Goal: Check status: Check status

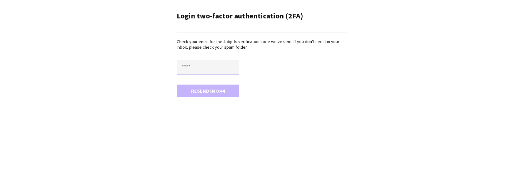
click at [212, 68] on input "text" at bounding box center [208, 68] width 62 height 16
paste input "****"
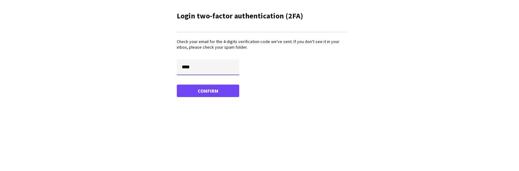
type input "****"
click at [177, 85] on button "Confirm" at bounding box center [208, 91] width 62 height 12
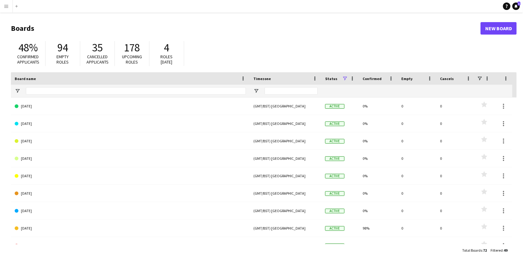
click at [7, 9] on button "Menu" at bounding box center [6, 6] width 12 height 12
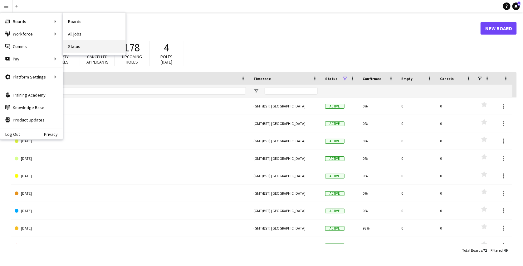
click at [73, 48] on link "Status" at bounding box center [94, 46] width 62 height 12
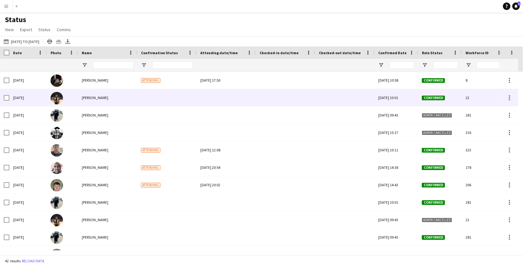
scroll to position [0, 55]
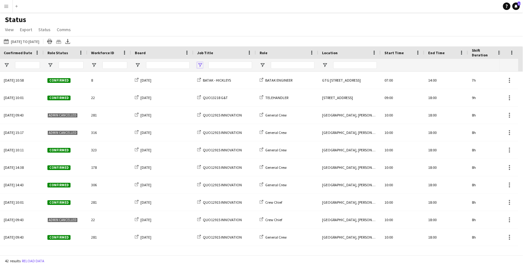
click at [198, 64] on span "Open Filter Menu" at bounding box center [200, 65] width 6 height 6
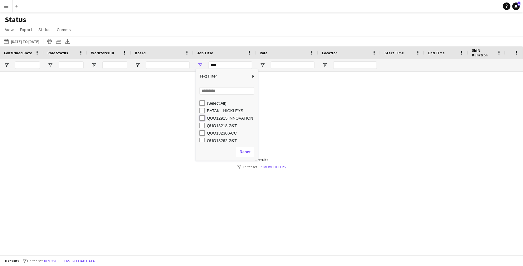
type input "**********"
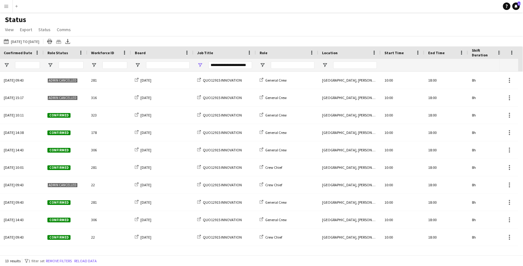
click at [272, 35] on div "Status View Views Default view New view Update view Delete view Edit name Custo…" at bounding box center [261, 25] width 523 height 21
click at [262, 63] on span "Open Filter Menu" at bounding box center [263, 65] width 6 height 6
type input "**********"
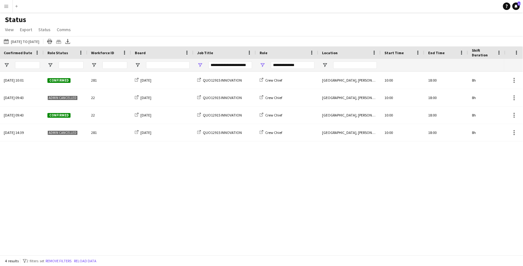
click at [300, 18] on div "Status View Views Default view New view Update view Delete view Edit name Custo…" at bounding box center [261, 25] width 523 height 21
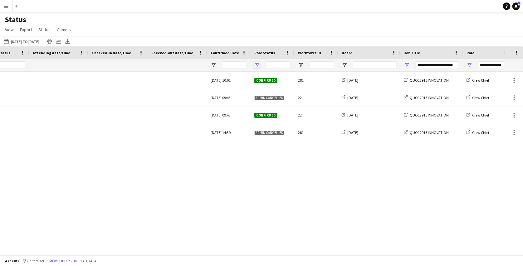
click at [258, 62] on span "Open Filter Menu" at bounding box center [257, 65] width 6 height 6
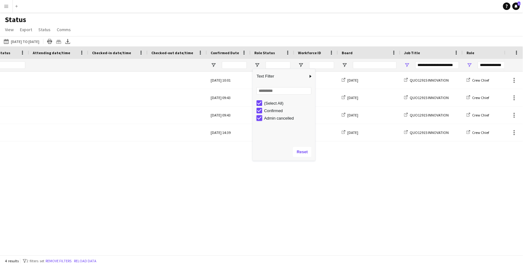
type input "**********"
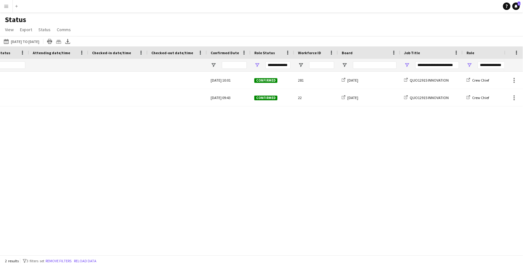
click at [300, 39] on div "18-08-2025 to 24-08-2025 18-08-2025 to 24-08-2025 Today This Week This Month Ye…" at bounding box center [261, 41] width 523 height 10
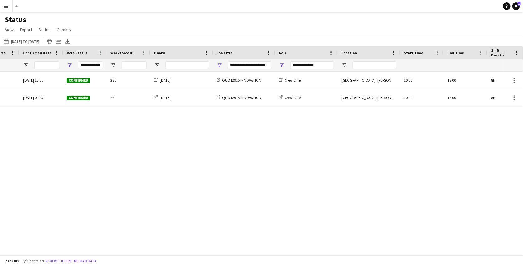
click at [263, 80] on div "QUO12915 INNOVATION" at bounding box center [244, 80] width 62 height 17
drag, startPoint x: 263, startPoint y: 80, endPoint x: 232, endPoint y: 80, distance: 31.2
click at [232, 80] on div "QUO12915 INNOVATION" at bounding box center [244, 80] width 62 height 17
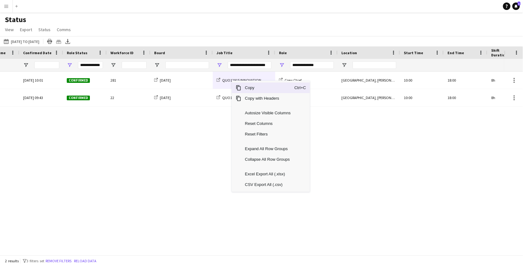
click at [257, 90] on span "Copy" at bounding box center [267, 88] width 53 height 11
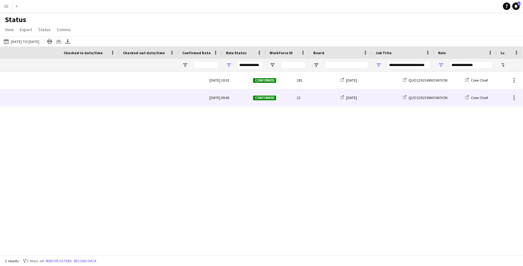
scroll to position [0, 169]
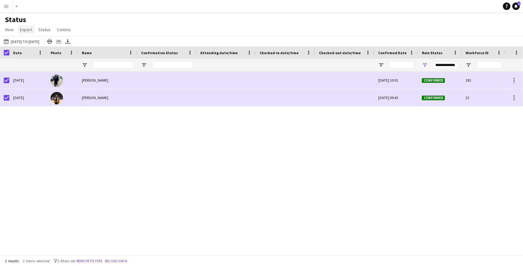
click at [27, 32] on link "Export" at bounding box center [25, 30] width 17 height 8
click at [100, 166] on div "Mon, 11 Aug 2025 10:01 Confirmed 281 AUGUST 2025 QUO12915 INNOVATION Ben Connor…" at bounding box center [252, 161] width 504 height 179
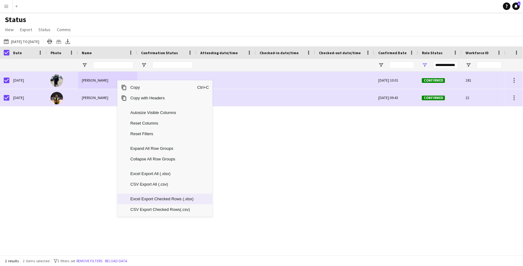
click at [183, 171] on span "Excel Export Checked Rows (.xlsx)" at bounding box center [162, 199] width 71 height 11
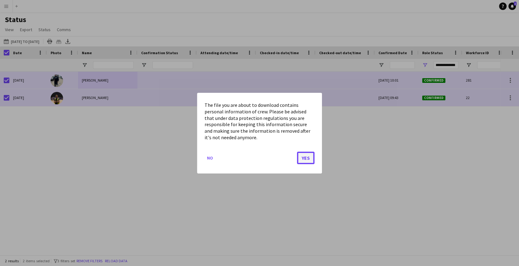
click at [300, 158] on button "Yes" at bounding box center [305, 158] width 17 height 12
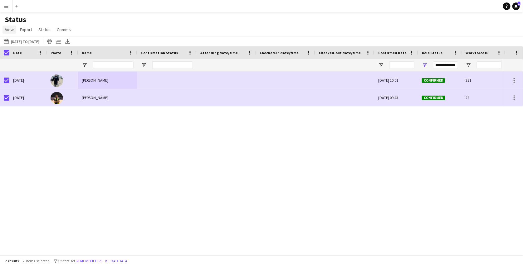
click at [9, 31] on span "View" at bounding box center [9, 30] width 9 height 6
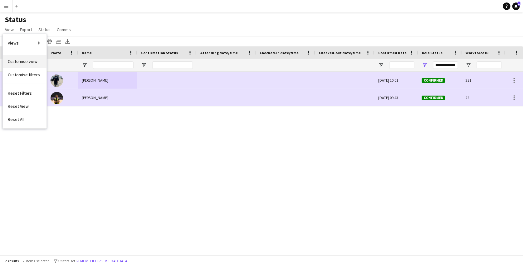
click at [22, 59] on span "Customise view" at bounding box center [23, 62] width 30 height 6
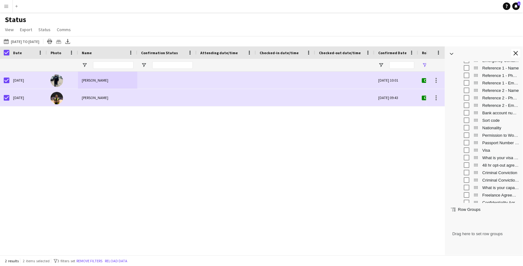
scroll to position [476, 0]
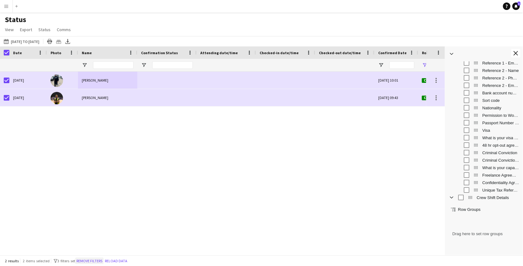
click at [102, 171] on button "Remove filters" at bounding box center [89, 261] width 28 height 7
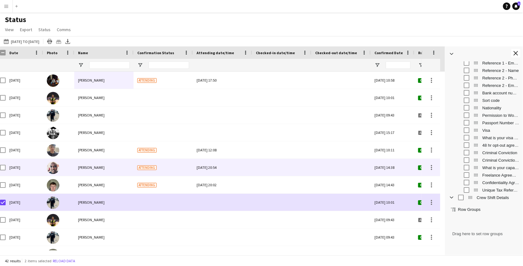
scroll to position [0, 4]
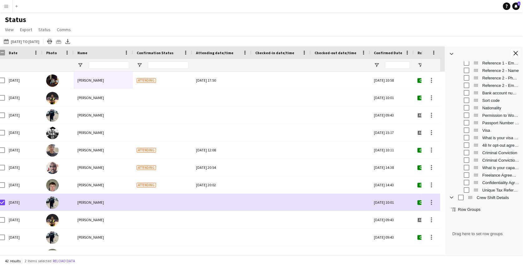
drag, startPoint x: 42, startPoint y: 18, endPoint x: 48, endPoint y: 16, distance: 6.8
click at [48, 16] on h1 "Status" at bounding box center [38, 19] width 77 height 9
click at [515, 52] on app-icon "Close tool panel" at bounding box center [516, 53] width 4 height 4
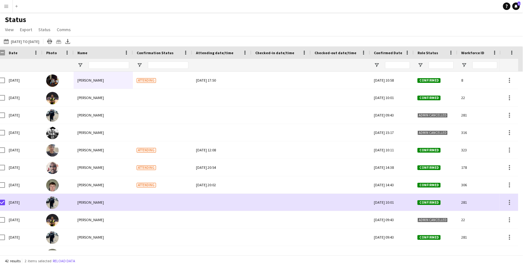
click at [7, 8] on app-icon "Menu" at bounding box center [6, 6] width 5 height 5
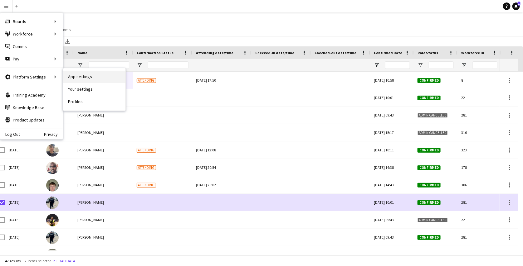
click at [73, 73] on link "App settings" at bounding box center [94, 77] width 62 height 12
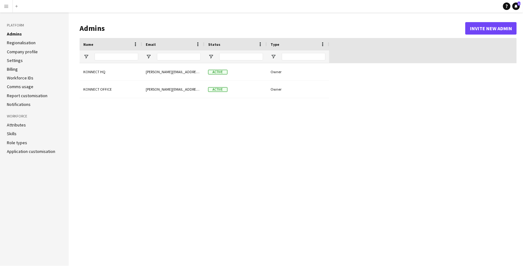
type input "**********"
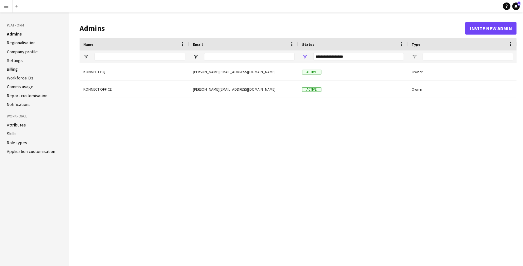
click at [3, 5] on button "Menu" at bounding box center [6, 6] width 12 height 12
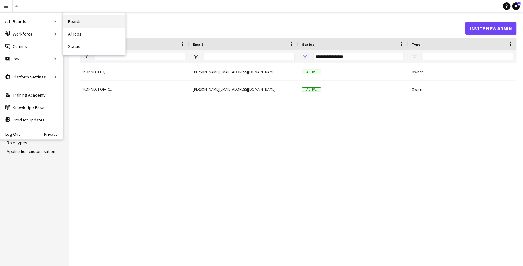
click at [71, 19] on link "Boards" at bounding box center [94, 21] width 62 height 12
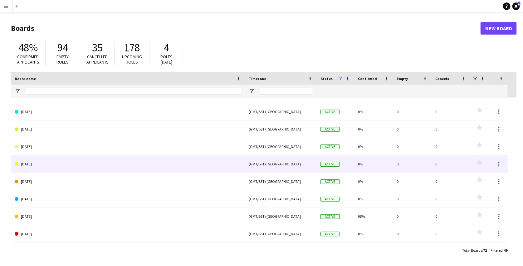
scroll to position [21, 0]
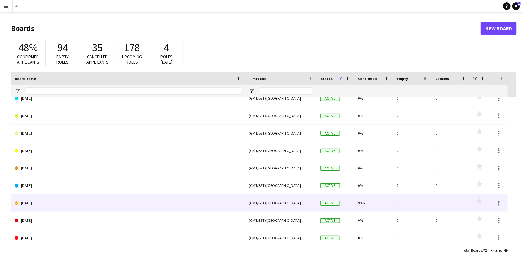
click at [41, 171] on link "AUGUST 2025" at bounding box center [128, 203] width 227 height 17
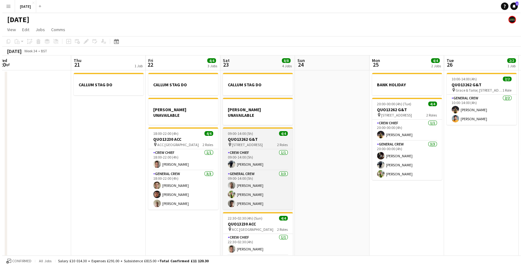
scroll to position [0, 230]
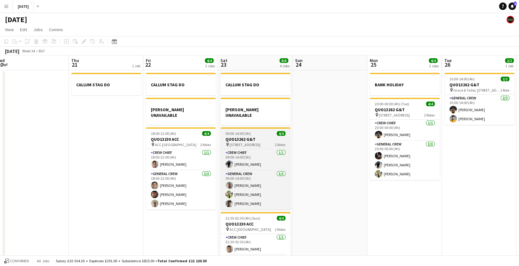
click at [266, 137] on h3 "QUO13262 G&T" at bounding box center [255, 140] width 70 height 6
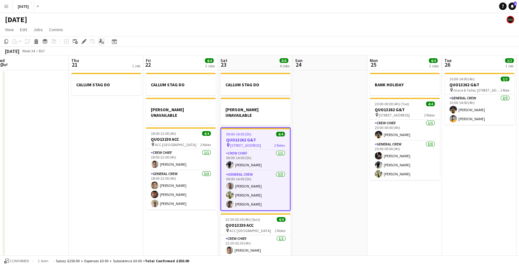
click at [103, 41] on icon "Applicants" at bounding box center [101, 41] width 5 height 5
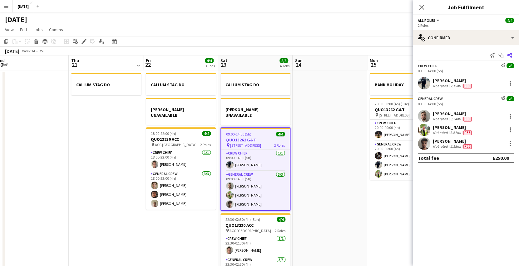
click at [512, 52] on app-icon "Share" at bounding box center [509, 55] width 9 height 9
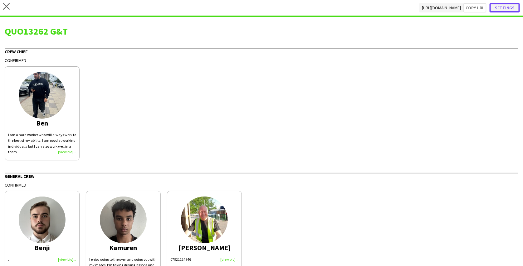
click at [504, 3] on button "Settings" at bounding box center [505, 7] width 30 height 9
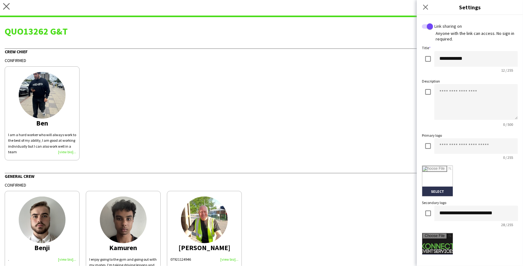
click at [8, 7] on icon "close" at bounding box center [6, 6] width 7 height 7
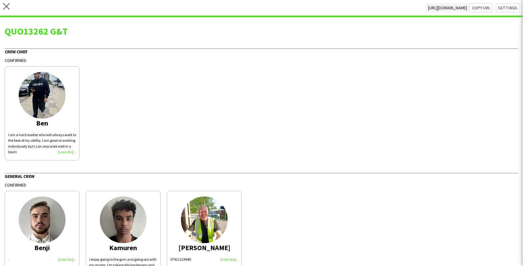
click at [6, 7] on icon at bounding box center [6, 6] width 7 height 7
click at [518, 7] on app-icon "Close pop-in" at bounding box center [531, 6] width 7 height 7
click at [518, 7] on icon "Close pop-in" at bounding box center [531, 7] width 5 height 5
click at [42, 11] on div "close https://admin.liveforce.co/v2/s/14de6d32-12fa-4643-866f-229c3862d20e Copy…" at bounding box center [261, 8] width 523 height 17
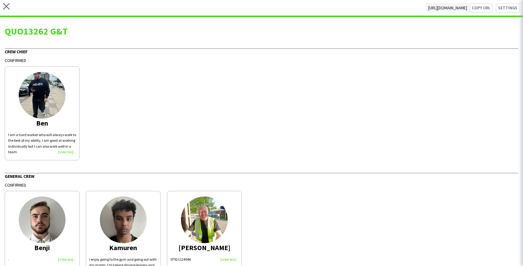
click at [518, 7] on icon "Close pop-in" at bounding box center [531, 7] width 5 height 5
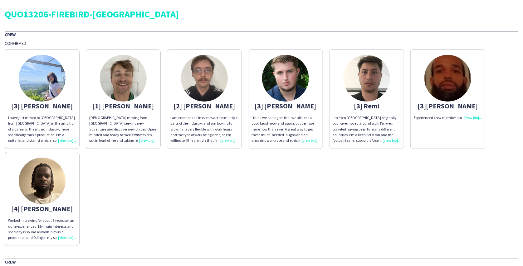
click at [119, 16] on div "QUO13206-FIREBIRD-OLYMPIA" at bounding box center [262, 13] width 514 height 9
click at [30, 17] on div "QUO13206-FIREBIRD-OLYMPIA" at bounding box center [262, 13] width 514 height 9
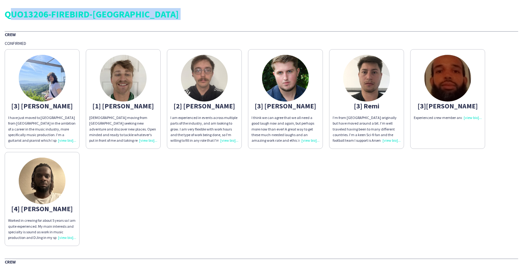
click at [30, 17] on div "QUO13206-FIREBIRD-OLYMPIA" at bounding box center [262, 13] width 514 height 9
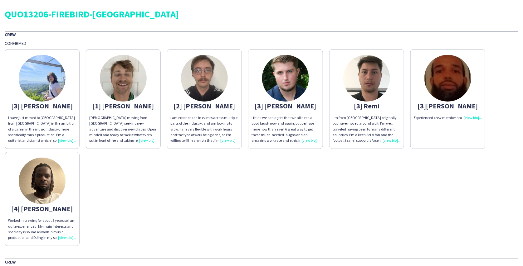
click at [13, 34] on div "Crew" at bounding box center [262, 34] width 514 height 6
click at [137, 118] on div "26 year old moving from Australia seeking new adventure and discover new places…" at bounding box center [123, 129] width 68 height 28
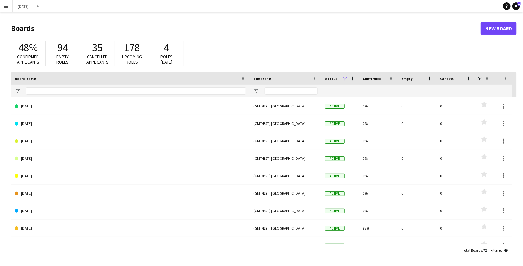
click at [7, 3] on button "Menu" at bounding box center [6, 6] width 12 height 12
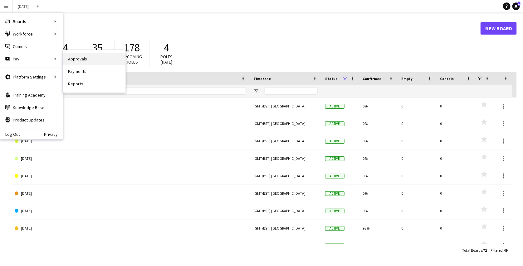
click at [76, 64] on link "Approvals" at bounding box center [94, 59] width 62 height 12
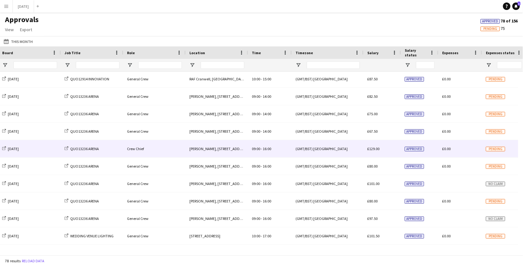
click at [181, 148] on div "Crew Chief" at bounding box center [154, 148] width 62 height 17
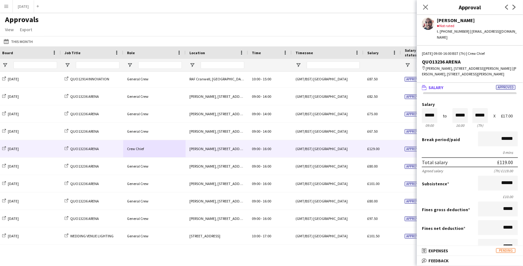
click at [362, 21] on div "Approvals View Customise view Customise filters Reset Filters Reset View Reset …" at bounding box center [261, 25] width 523 height 21
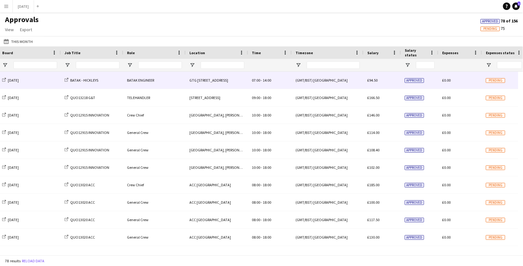
click at [280, 86] on div "07:00 - 14:00" at bounding box center [270, 80] width 44 height 17
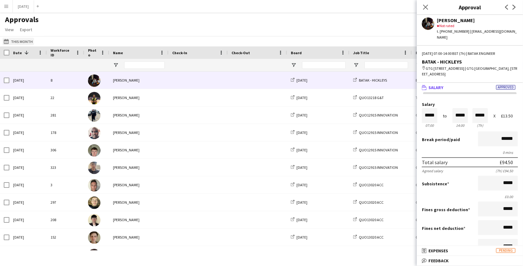
click at [22, 38] on button "This Month This Month" at bounding box center [18, 41] width 32 height 7
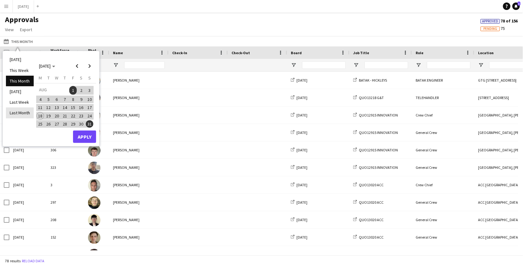
click at [19, 112] on li "Last Month" at bounding box center [20, 113] width 28 height 11
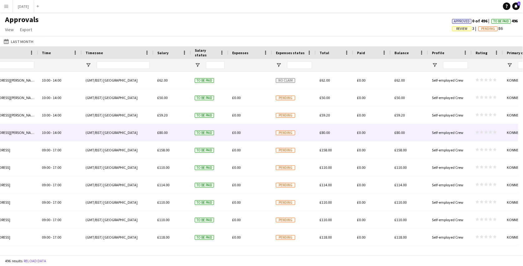
click at [190, 130] on div "£80.00" at bounding box center [172, 132] width 37 height 17
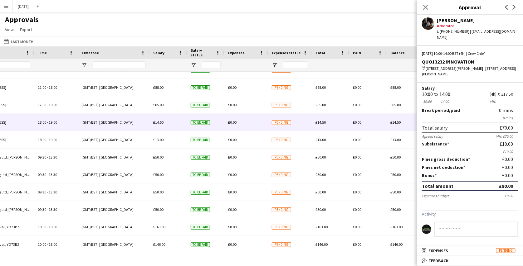
scroll to position [342, 0]
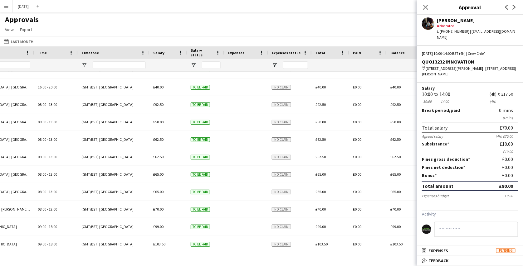
click at [8, 7] on app-icon "Menu" at bounding box center [6, 6] width 5 height 5
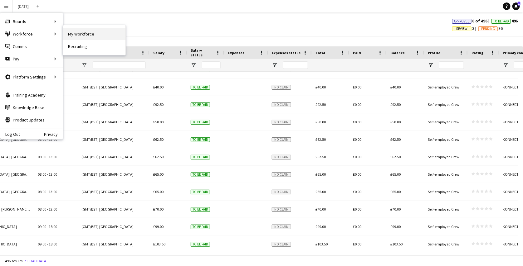
click at [77, 34] on link "My Workforce" at bounding box center [94, 34] width 62 height 12
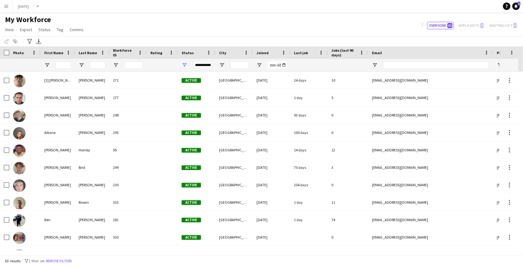
click at [11, 2] on button "Menu" at bounding box center [6, 6] width 12 height 12
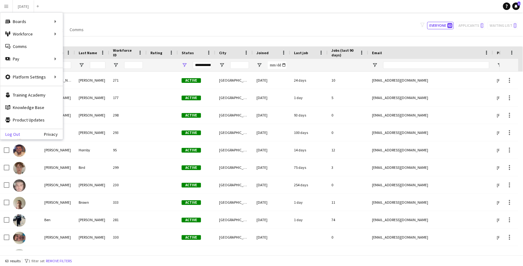
click at [17, 133] on link "Log Out" at bounding box center [10, 134] width 20 height 5
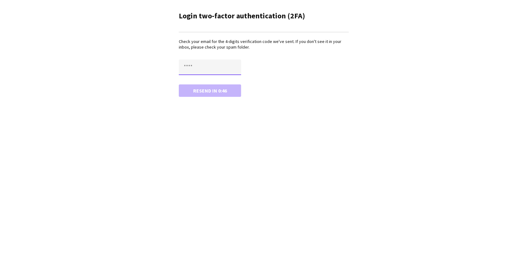
click at [197, 65] on input "text" at bounding box center [210, 68] width 62 height 16
paste input "****"
type input "****"
click at [179, 85] on button "Confirm" at bounding box center [210, 91] width 62 height 12
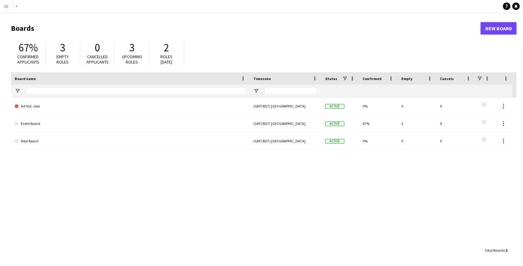
click at [7, 9] on button "Menu" at bounding box center [6, 6] width 12 height 12
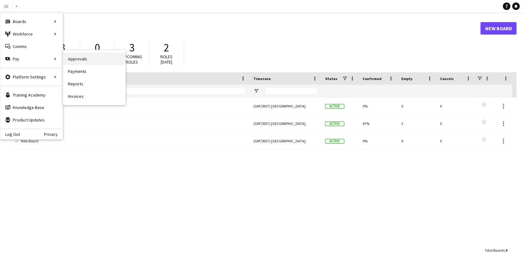
click at [70, 61] on link "Approvals" at bounding box center [94, 59] width 62 height 12
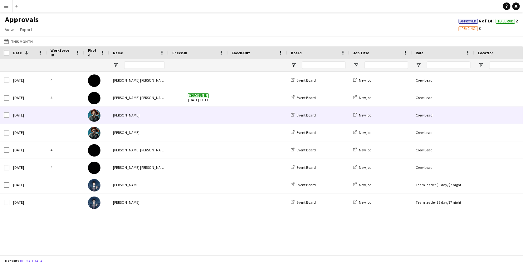
scroll to position [0, 1]
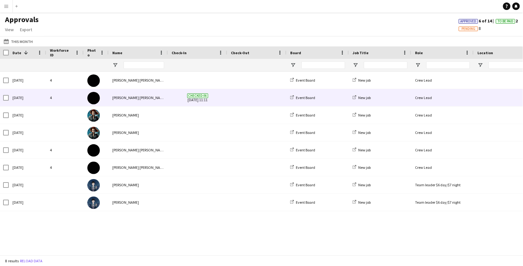
click at [236, 100] on span at bounding box center [257, 97] width 52 height 17
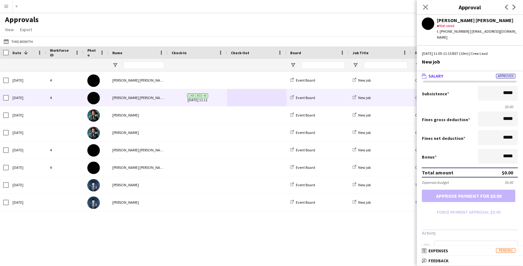
click at [194, 235] on div "Fri, 1 Aug 2025 Oswald Cobblepot Event Board New job Team leader $6 day/$7 nigh…" at bounding box center [261, 161] width 523 height 179
click at [197, 226] on div "Fri, 1 Aug 2025 Oswald Cobblepot Event Board New job Team leader $6 day/$7 nigh…" at bounding box center [261, 161] width 523 height 179
click at [428, 10] on app-icon "Close pop-in" at bounding box center [425, 7] width 9 height 9
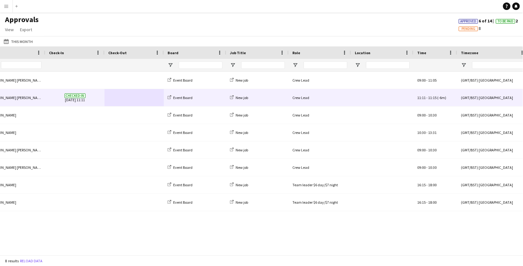
scroll to position [0, 0]
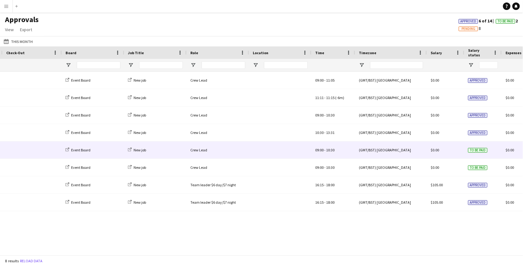
click at [293, 157] on div at bounding box center [280, 150] width 62 height 17
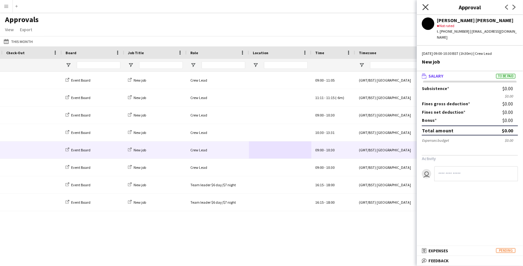
click at [427, 5] on icon "Close pop-in" at bounding box center [425, 7] width 6 height 6
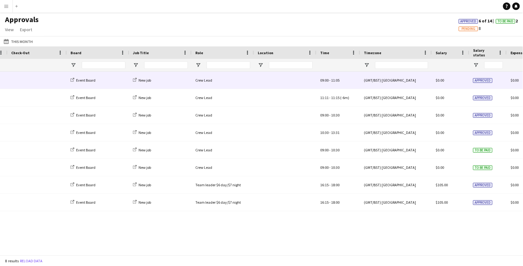
click at [248, 85] on div "Crew Lead" at bounding box center [223, 80] width 62 height 17
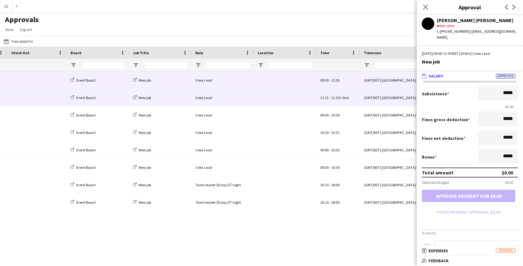
click at [247, 103] on div "Crew Lead" at bounding box center [223, 97] width 62 height 17
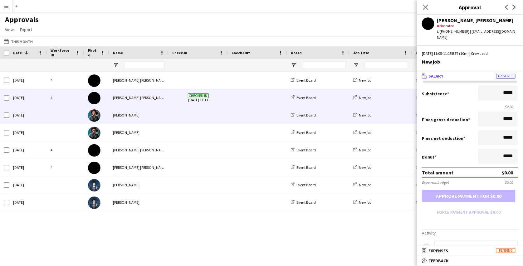
click at [207, 124] on span at bounding box center [198, 115] width 52 height 17
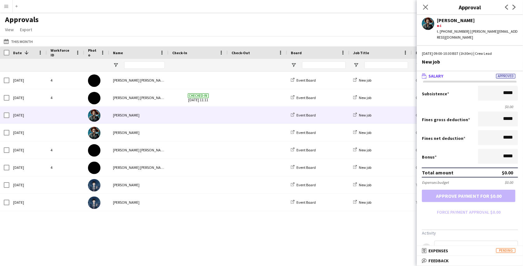
click at [470, 109] on form "Subsistence ***** $0.00 Fines gross deduction ***** Fines net deduction ***** B…" at bounding box center [470, 152] width 106 height 132
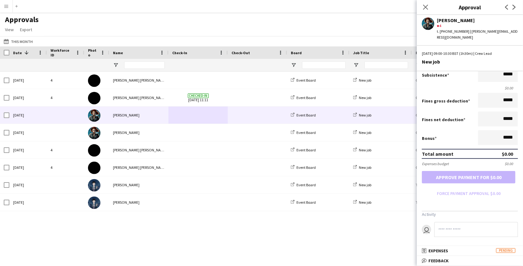
click at [4, 6] on app-icon "Menu" at bounding box center [6, 6] width 5 height 5
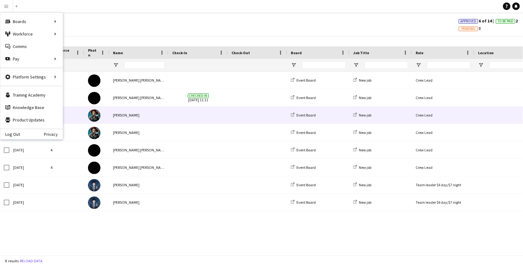
click at [116, 108] on div "[PERSON_NAME]" at bounding box center [138, 115] width 59 height 17
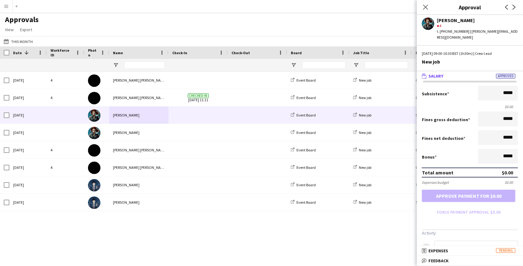
click at [5, 6] on app-icon "Menu" at bounding box center [6, 6] width 5 height 5
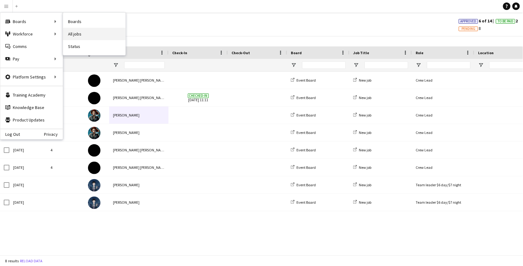
click at [76, 30] on link "All jobs" at bounding box center [94, 34] width 62 height 12
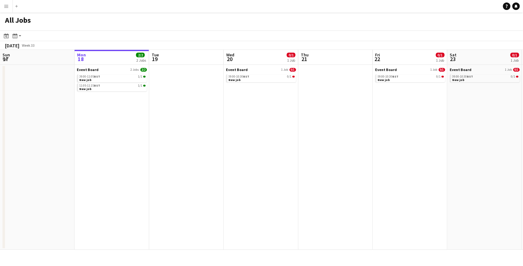
click at [192, 86] on app-date-cell at bounding box center [186, 157] width 75 height 185
click at [126, 76] on div "09:00-11:05 BST 1/1" at bounding box center [113, 76] width 66 height 3
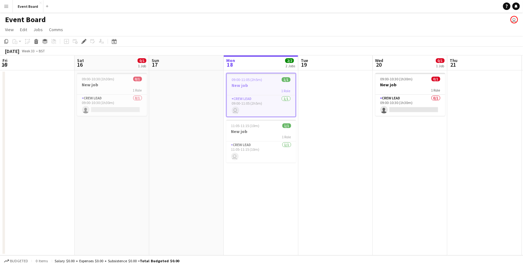
scroll to position [0, 214]
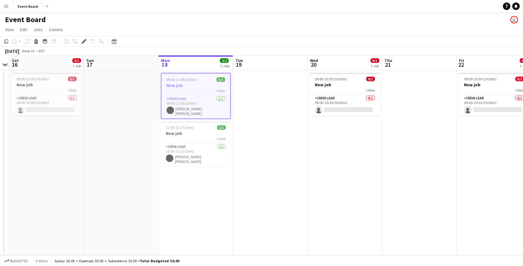
click at [185, 86] on h3 "New job" at bounding box center [196, 86] width 69 height 6
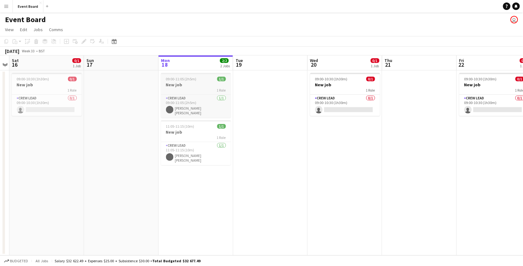
click at [185, 86] on h3 "New job" at bounding box center [196, 85] width 70 height 6
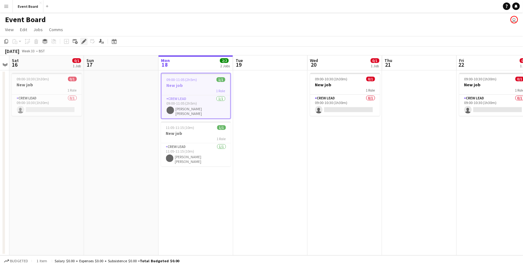
click at [82, 38] on div "Edit" at bounding box center [83, 41] width 7 height 7
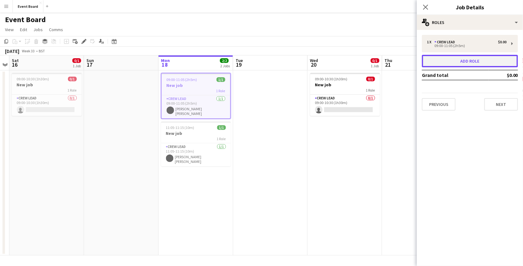
click at [445, 58] on button "Add role" at bounding box center [470, 61] width 96 height 12
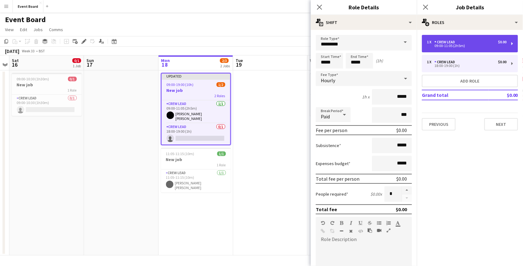
click at [446, 47] on div "09:00-11:05 (2h5m)" at bounding box center [467, 45] width 80 height 3
type input "*****"
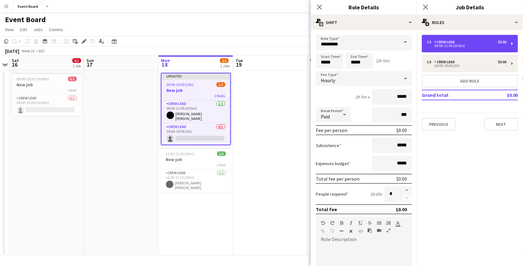
scroll to position [38, 0]
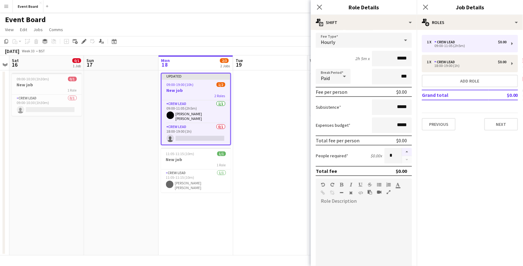
click at [404, 148] on button "button" at bounding box center [407, 152] width 10 height 8
type input "*"
click at [465, 168] on mat-expansion-panel "pencil3 General details 1 x Crew Lead $0.00 09:00-11:05 (2h5m) 1 x Crew Lead $0…" at bounding box center [470, 148] width 106 height 236
click at [456, 142] on mat-expansion-panel "pencil3 General details 1 x Crew Lead $0.00 09:00-11:05 (2h5m) 1 x Crew Lead $0…" at bounding box center [470, 148] width 106 height 236
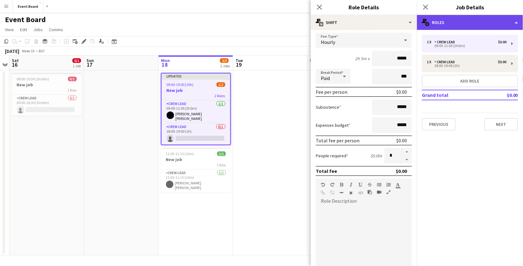
click at [464, 22] on div "multiple-users-add Roles" at bounding box center [470, 22] width 106 height 15
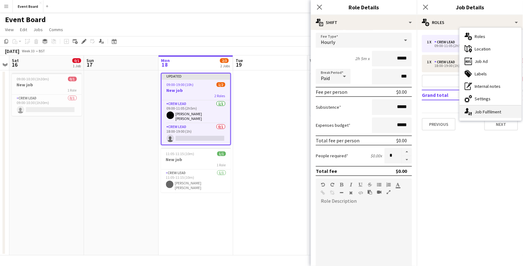
click at [480, 108] on div "single-neutral-actions-up-down Job Fulfilment" at bounding box center [491, 112] width 62 height 12
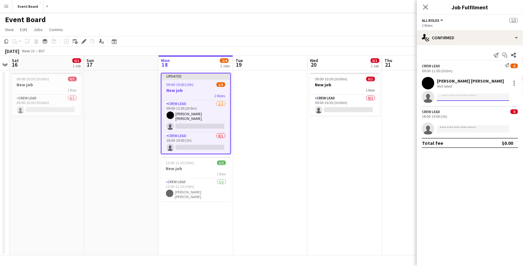
click at [463, 100] on input at bounding box center [473, 97] width 72 height 7
type input "***"
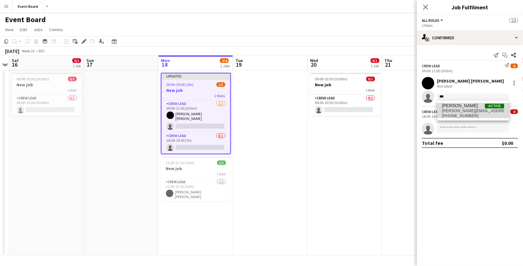
click at [464, 107] on span "[PERSON_NAME]" at bounding box center [460, 105] width 36 height 5
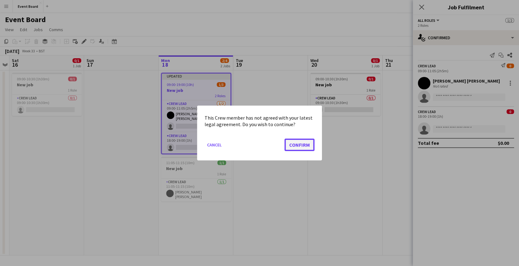
click at [307, 142] on button "Confirm" at bounding box center [299, 145] width 30 height 12
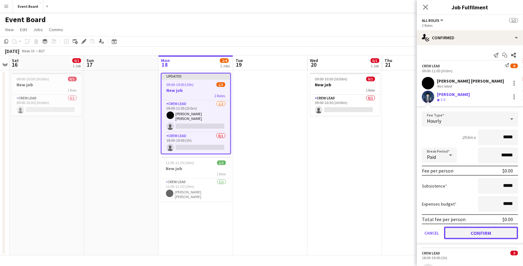
click at [449, 228] on button "Confirm" at bounding box center [481, 233] width 74 height 12
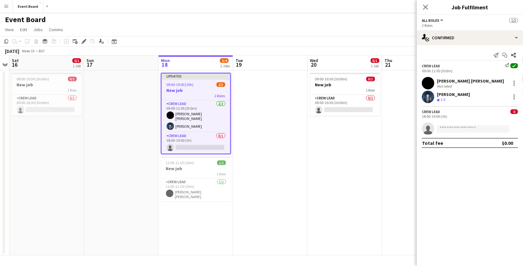
click at [363, 21] on div "Event Board user" at bounding box center [261, 18] width 523 height 12
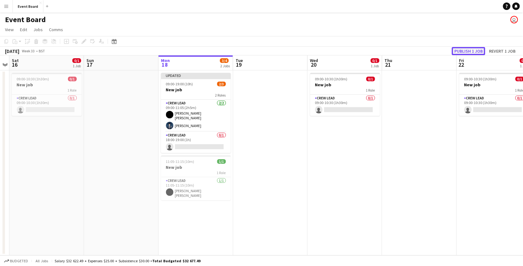
click at [475, 51] on button "Publish 1 job" at bounding box center [468, 51] width 33 height 8
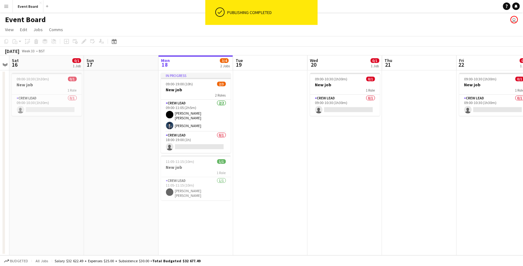
click at [7, 6] on app-icon "Menu" at bounding box center [6, 6] width 5 height 5
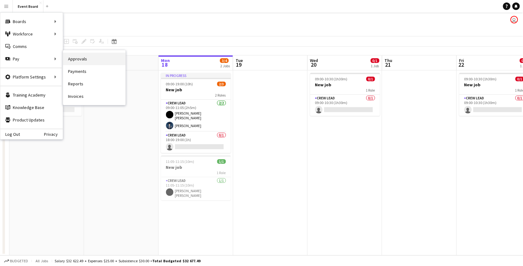
click at [80, 62] on link "Approvals" at bounding box center [94, 59] width 62 height 12
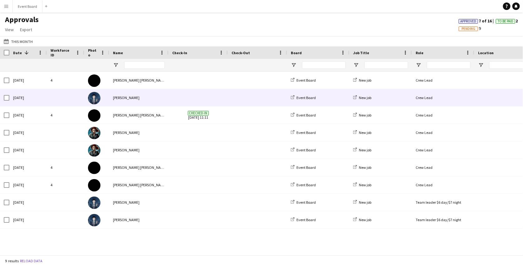
click at [158, 99] on div "[PERSON_NAME]" at bounding box center [138, 97] width 59 height 17
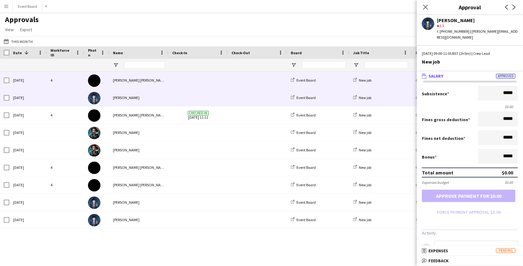
click at [194, 79] on span at bounding box center [198, 80] width 52 height 17
click at [195, 91] on span at bounding box center [198, 97] width 52 height 17
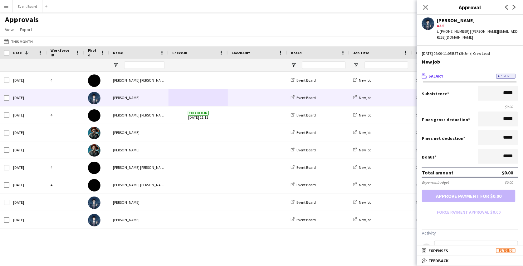
click at [435, 193] on form "Subsistence ***** $0.00 Fines gross deduction ***** Fines net deduction ***** B…" at bounding box center [470, 152] width 106 height 132
click at [6, 7] on app-icon "Menu" at bounding box center [6, 6] width 5 height 5
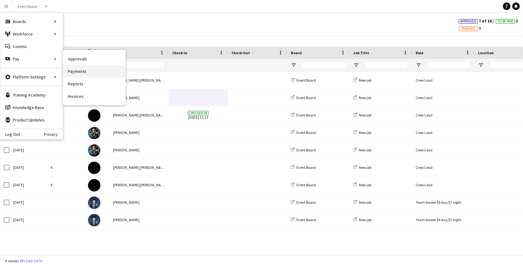
click at [90, 70] on link "Payments" at bounding box center [94, 71] width 62 height 12
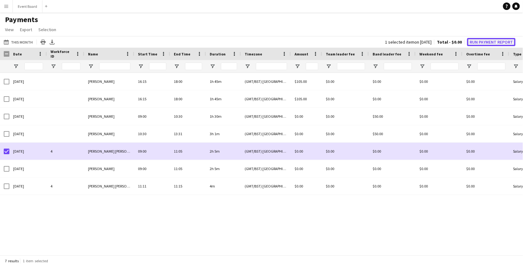
click at [475, 41] on button "Run Payment Report" at bounding box center [491, 42] width 48 height 8
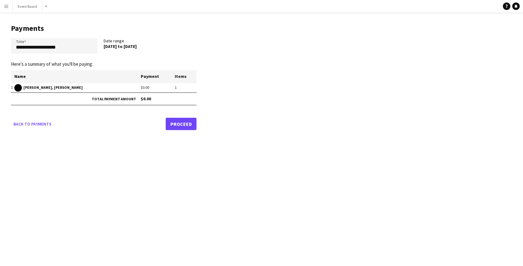
click at [178, 124] on link "Proceed" at bounding box center [181, 124] width 31 height 12
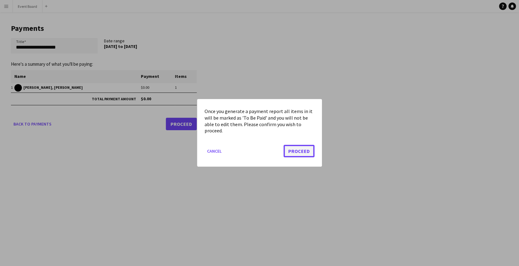
click at [294, 149] on button "Proceed" at bounding box center [298, 151] width 31 height 12
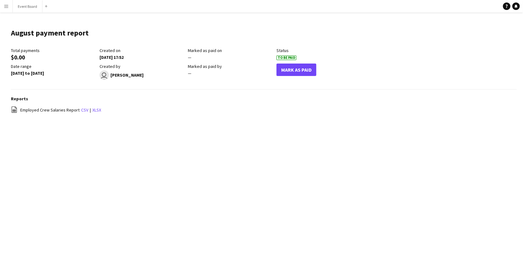
click at [6, 6] on app-icon "Menu" at bounding box center [6, 6] width 5 height 5
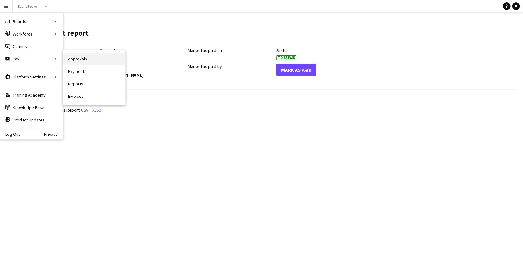
click at [77, 61] on link "Approvals" at bounding box center [94, 59] width 62 height 12
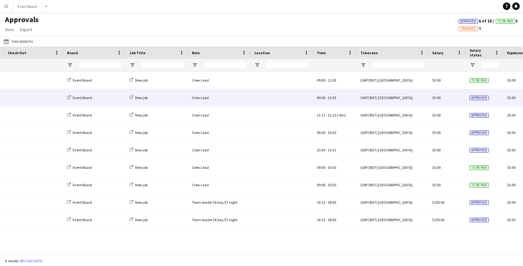
click at [228, 99] on div "Crew Lead" at bounding box center [219, 97] width 62 height 17
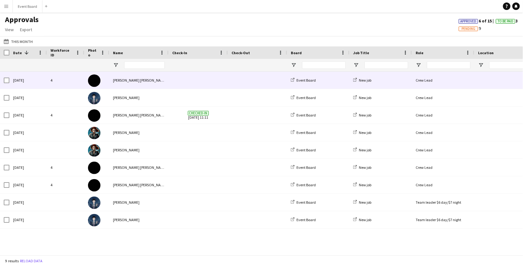
click at [154, 80] on div "[PERSON_NAME] [PERSON_NAME]" at bounding box center [138, 80] width 59 height 17
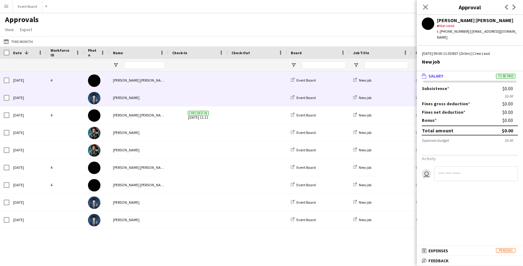
click at [162, 97] on div "[PERSON_NAME]" at bounding box center [138, 97] width 59 height 17
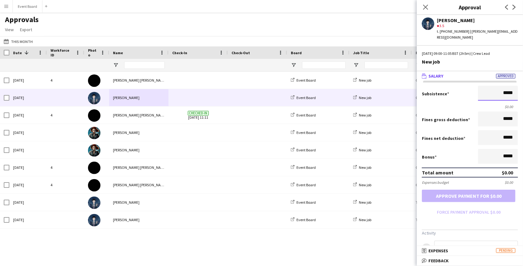
click at [498, 96] on input "*****" at bounding box center [498, 93] width 40 height 15
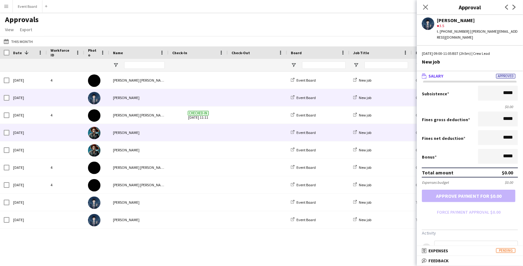
click at [218, 124] on span at bounding box center [198, 132] width 52 height 17
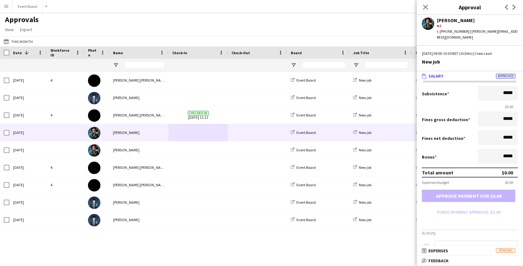
click at [432, 201] on form "Subsistence ***** $0.00 Fines gross deduction ***** Fines net deduction ***** B…" at bounding box center [470, 152] width 106 height 132
click at [7, 6] on app-icon "Menu" at bounding box center [6, 6] width 5 height 5
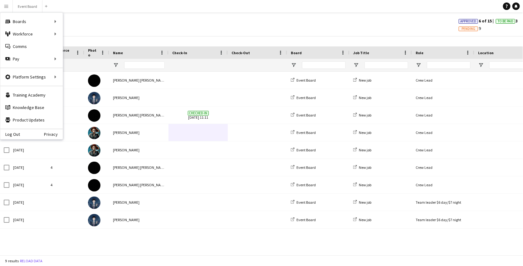
click at [12, 131] on div "Log Out Privacy" at bounding box center [31, 134] width 62 height 11
click at [18, 134] on link "Log Out" at bounding box center [10, 134] width 20 height 5
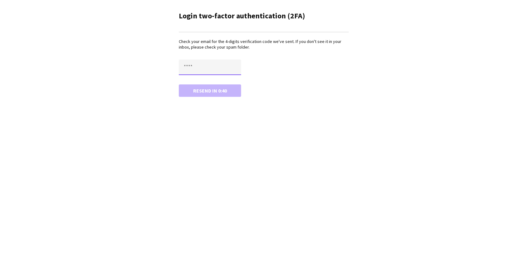
click at [199, 65] on input "text" at bounding box center [210, 68] width 62 height 16
paste input "****"
type input "****"
click at [179, 85] on button "Confirm" at bounding box center [210, 91] width 62 height 12
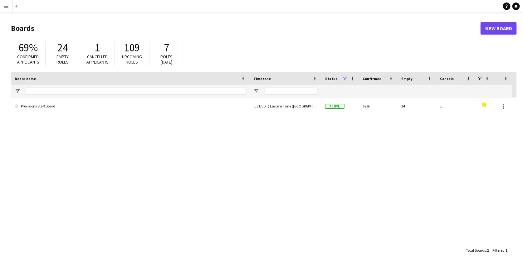
click at [6, 7] on app-icon "Menu" at bounding box center [6, 6] width 5 height 5
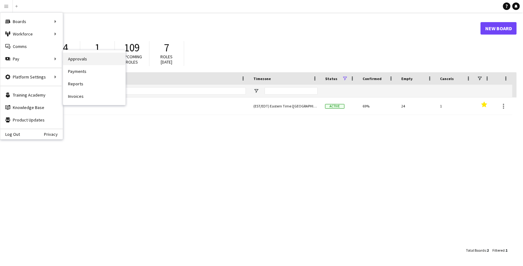
click at [78, 60] on link "Approvals" at bounding box center [94, 59] width 62 height 12
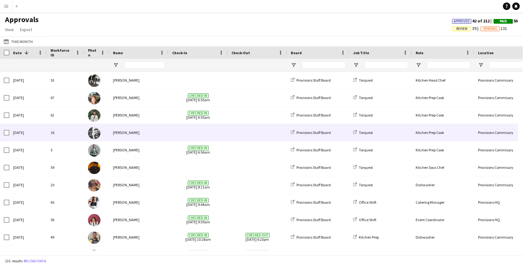
click at [160, 139] on div "[PERSON_NAME]" at bounding box center [138, 132] width 59 height 17
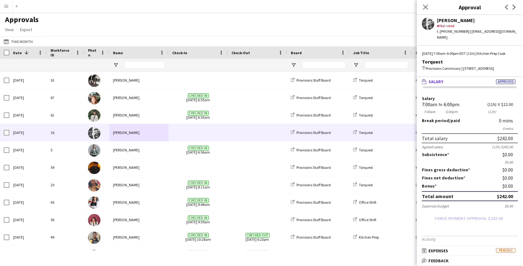
click at [492, 109] on div "Salary 7:00am 7:00am to 6:00pm 6:00pm (11h) (11h) X $22.00" at bounding box center [470, 105] width 96 height 19
click at [497, 115] on div "Salary 7:00am 7:00am to 6:00pm 6:00pm (11h) (11h) X $22.00" at bounding box center [470, 105] width 96 height 19
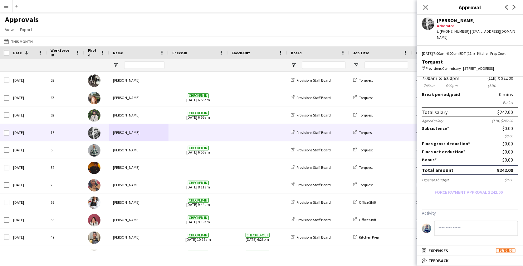
scroll to position [31, 0]
click at [502, 157] on div "$0.00" at bounding box center [510, 160] width 16 height 6
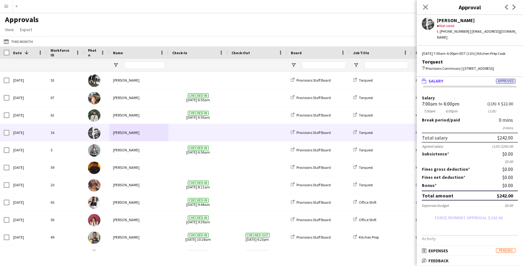
scroll to position [0, 0]
click at [448, 107] on div "6:00pm" at bounding box center [452, 104] width 16 height 5
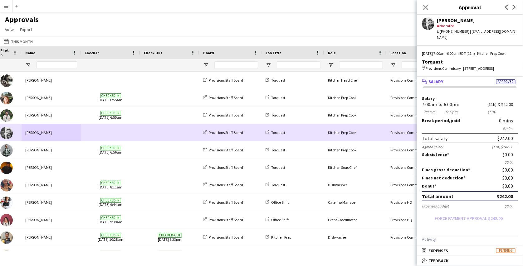
scroll to position [0, 111]
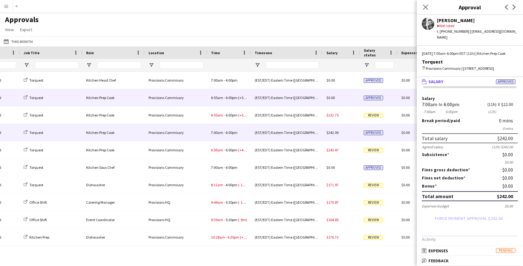
click at [203, 102] on div "Provisions Commisary" at bounding box center [176, 97] width 62 height 17
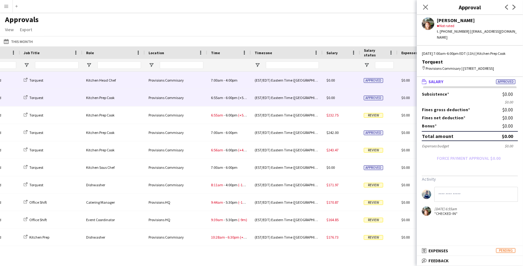
click at [222, 84] on div "7:00am - 4:00pm" at bounding box center [229, 80] width 44 height 17
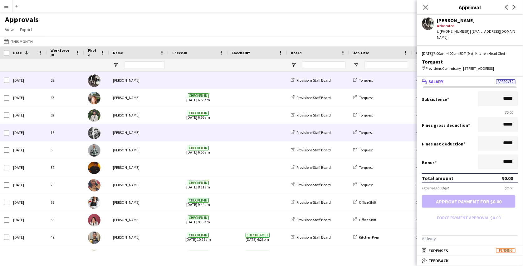
click at [185, 135] on span at bounding box center [198, 132] width 52 height 17
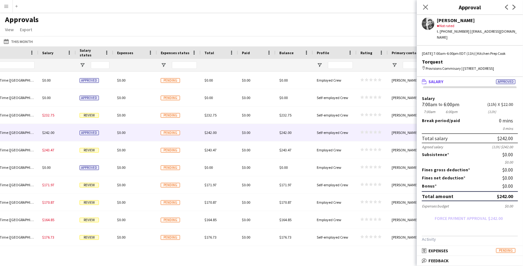
click at [6, 8] on app-icon "Menu" at bounding box center [6, 6] width 5 height 5
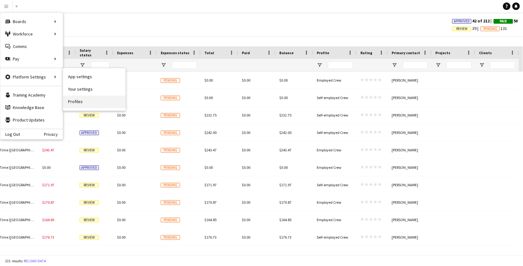
click at [79, 99] on link "Profiles" at bounding box center [94, 102] width 62 height 12
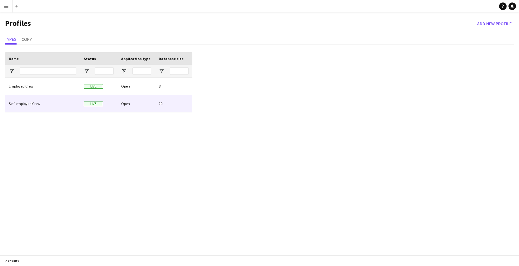
click at [65, 98] on div "Self-employed Crew" at bounding box center [42, 103] width 75 height 17
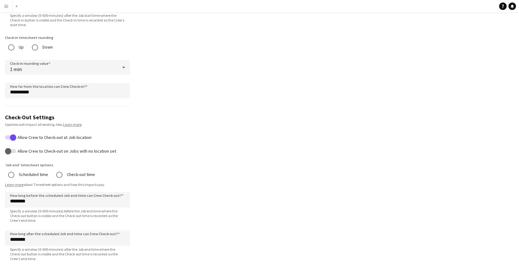
click at [12, 185] on link "Learn more" at bounding box center [14, 185] width 18 height 5
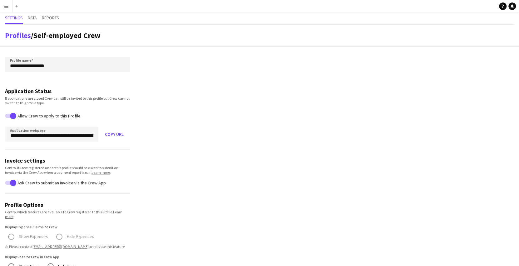
click at [4, 6] on app-icon "Menu" at bounding box center [6, 6] width 5 height 5
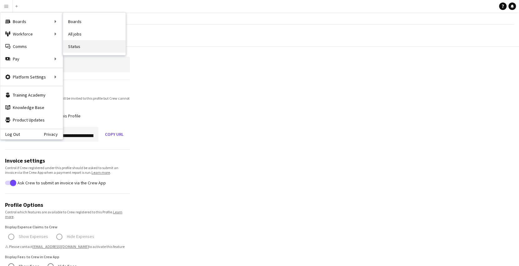
click at [77, 51] on link "Status" at bounding box center [94, 46] width 62 height 12
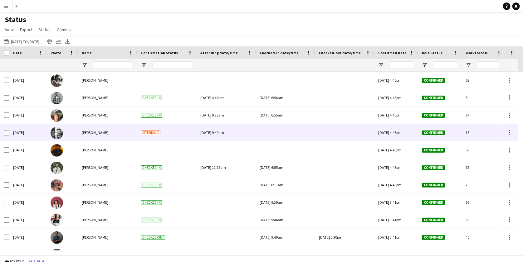
click at [250, 133] on div "Sun, 17 Aug 2025 9:49am" at bounding box center [226, 132] width 52 height 17
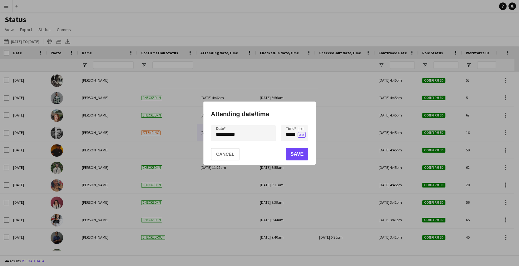
click at [322, 133] on div at bounding box center [259, 133] width 519 height 266
click at [232, 155] on button "Cancel" at bounding box center [225, 154] width 29 height 12
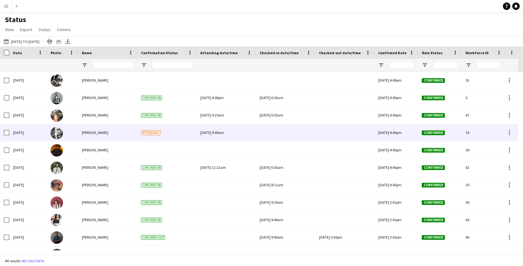
click at [281, 131] on div at bounding box center [286, 132] width 52 height 17
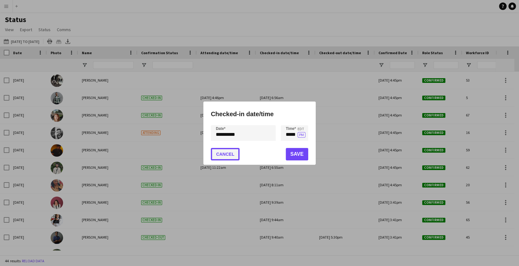
click at [226, 152] on button "Cancel" at bounding box center [225, 154] width 29 height 12
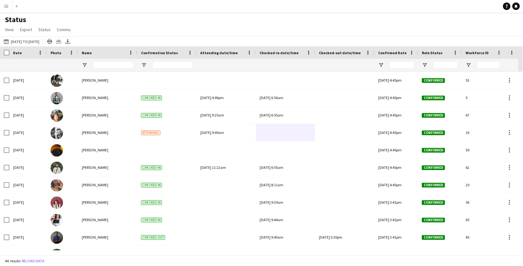
click at [6, 7] on app-icon "Menu" at bounding box center [6, 6] width 5 height 5
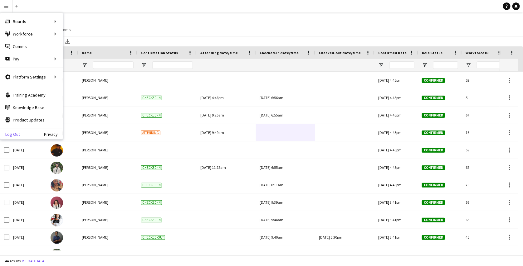
click at [14, 135] on div "Log Out Privacy" at bounding box center [31, 134] width 62 height 11
click at [14, 135] on link "Log Out" at bounding box center [10, 134] width 20 height 5
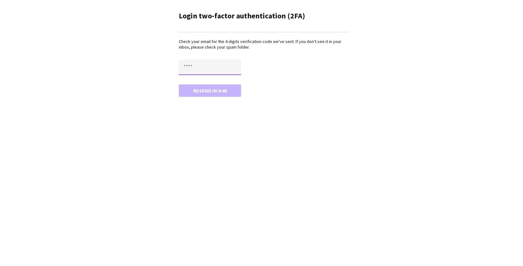
click at [207, 74] on input "text" at bounding box center [210, 68] width 62 height 16
paste input "****"
type input "****"
click at [179, 85] on button "Confirm" at bounding box center [210, 91] width 62 height 12
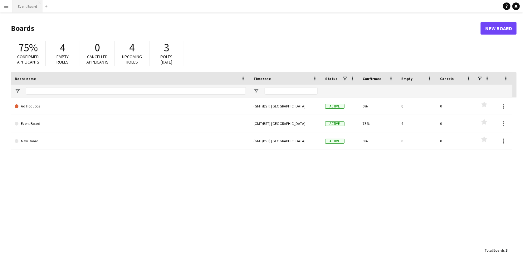
click at [28, 4] on button "Event Board Close" at bounding box center [28, 6] width 30 height 12
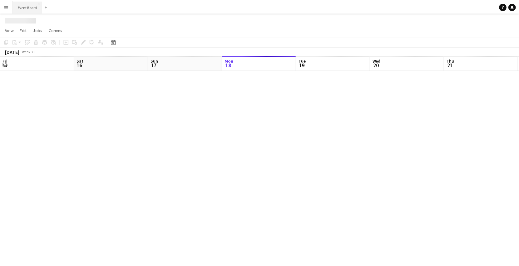
scroll to position [0, 149]
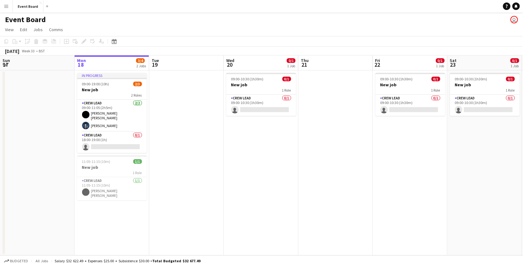
click at [5, 1] on button "Menu" at bounding box center [6, 6] width 12 height 12
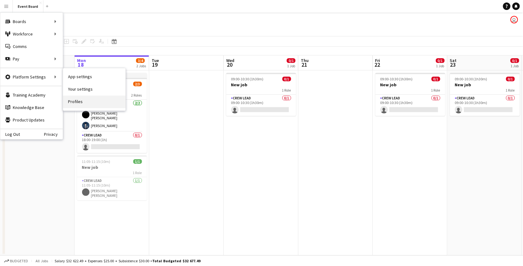
click at [74, 106] on link "Profiles" at bounding box center [94, 102] width 62 height 12
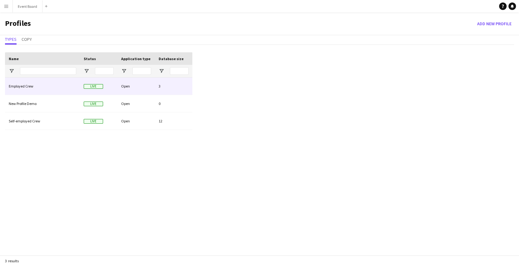
click at [116, 85] on div "Live" at bounding box center [98, 86] width 37 height 17
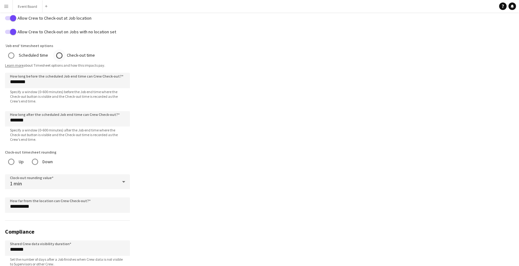
scroll to position [560, 0]
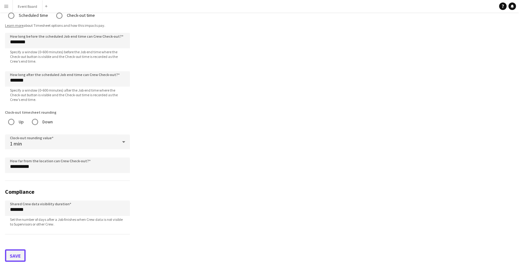
click at [18, 254] on button "Save" at bounding box center [15, 256] width 21 height 12
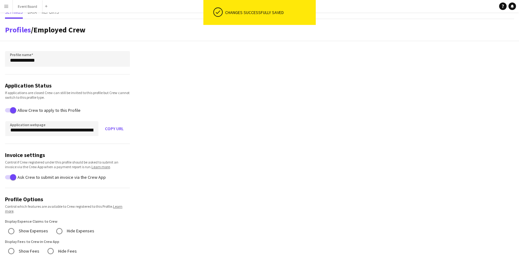
scroll to position [0, 0]
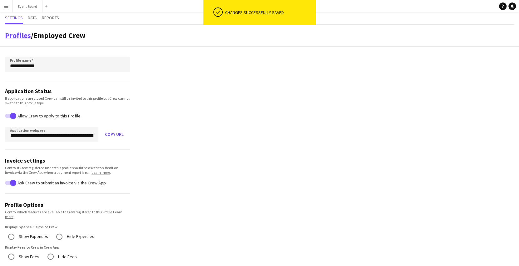
click at [25, 36] on link "Profiles" at bounding box center [18, 36] width 26 height 10
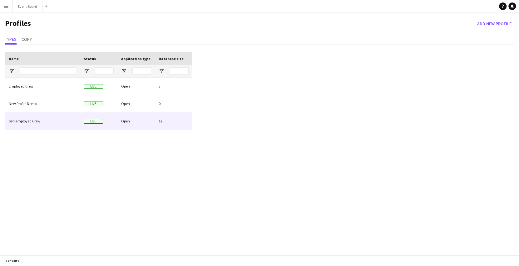
click at [50, 120] on div "Self-employed Crew" at bounding box center [42, 121] width 75 height 17
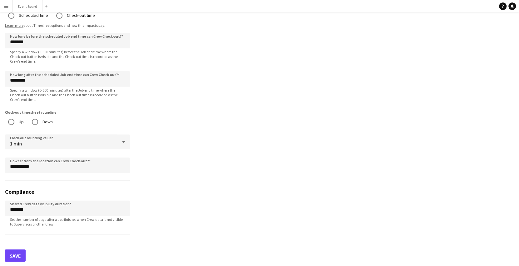
scroll to position [559, 0]
click at [20, 255] on button "Save" at bounding box center [15, 256] width 21 height 12
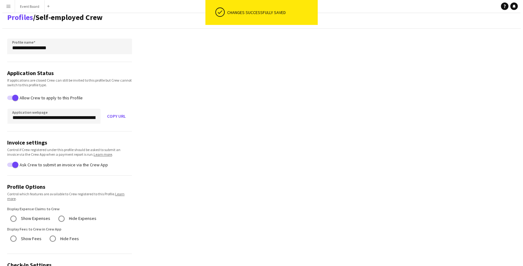
scroll to position [0, 0]
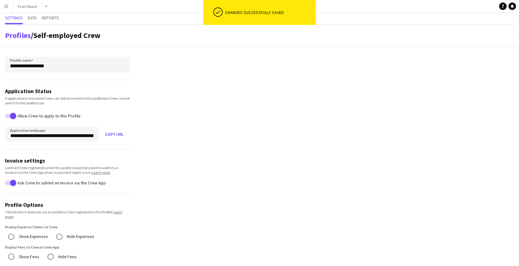
click at [4, 4] on app-icon "Menu" at bounding box center [6, 6] width 5 height 5
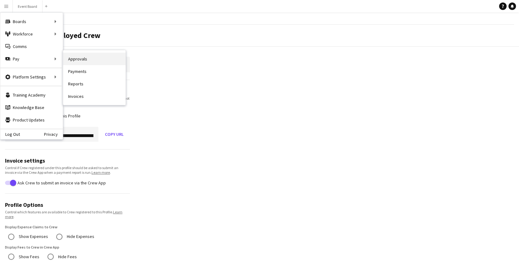
click at [72, 58] on link "Approvals" at bounding box center [94, 59] width 62 height 12
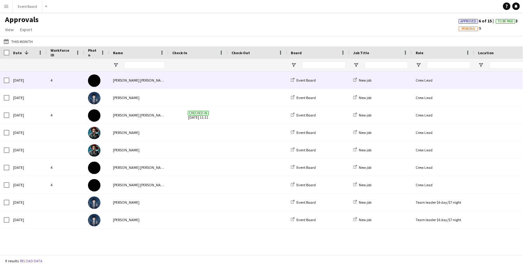
click at [195, 83] on span at bounding box center [198, 80] width 52 height 17
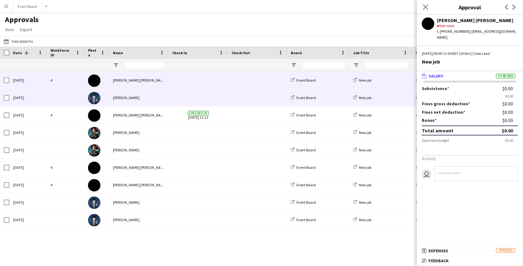
click at [216, 102] on span at bounding box center [198, 97] width 52 height 17
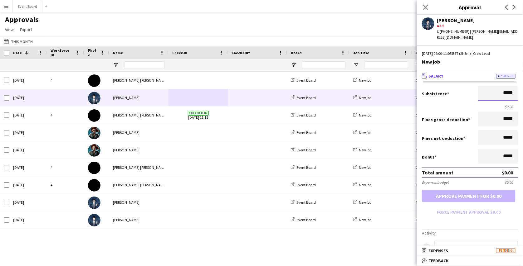
click at [492, 99] on input "*****" at bounding box center [498, 93] width 40 height 15
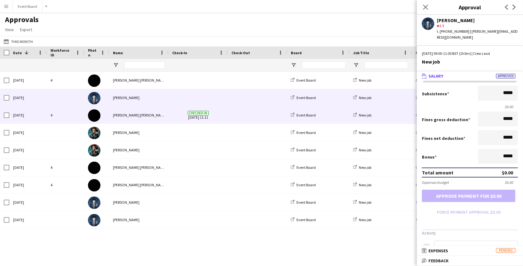
click at [235, 114] on span at bounding box center [258, 115] width 52 height 17
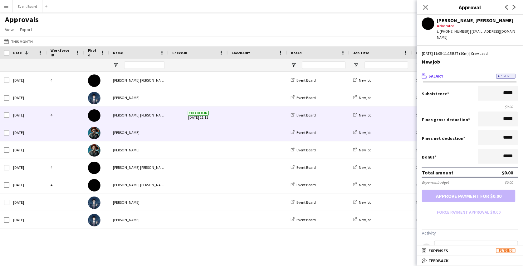
click at [231, 129] on div at bounding box center [257, 132] width 59 height 17
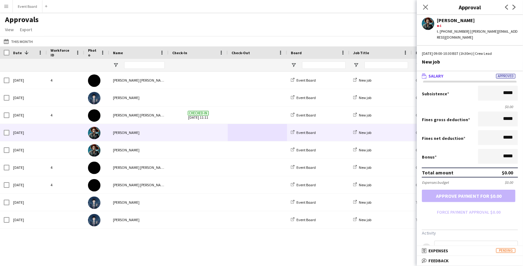
click at [9, 7] on button "Menu" at bounding box center [6, 6] width 12 height 12
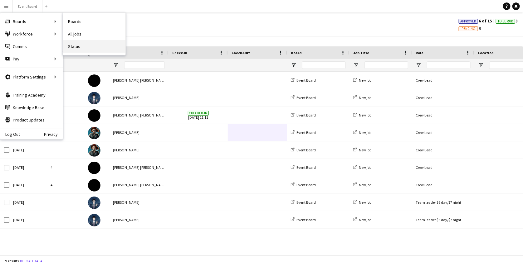
click at [74, 48] on link "Status" at bounding box center [94, 46] width 62 height 12
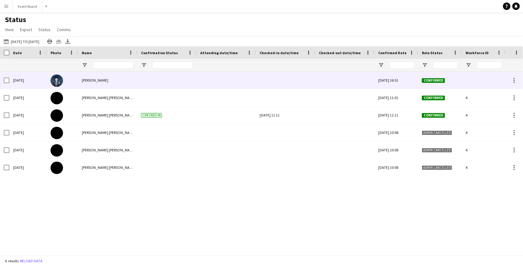
click at [134, 79] on div "Oswald Cobblepot" at bounding box center [107, 80] width 59 height 17
click at [270, 77] on div at bounding box center [286, 80] width 52 height 17
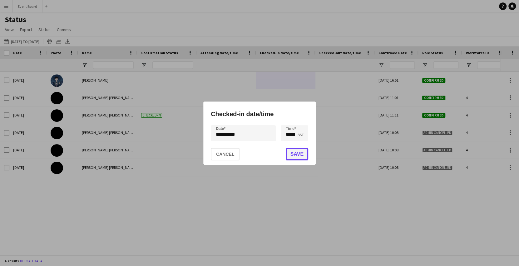
click at [296, 153] on button "Save" at bounding box center [296, 154] width 22 height 12
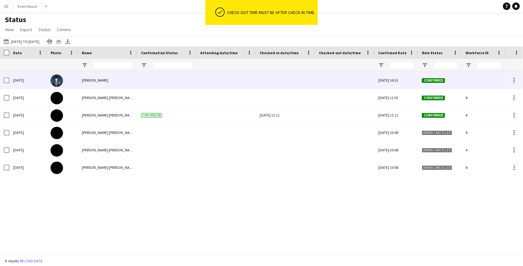
click at [281, 79] on div at bounding box center [286, 80] width 52 height 17
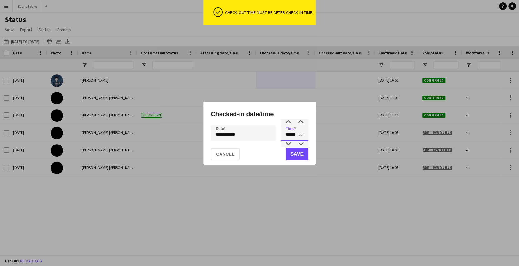
click at [290, 135] on input "*****" at bounding box center [293, 133] width 27 height 16
click at [289, 145] on div at bounding box center [288, 144] width 12 height 6
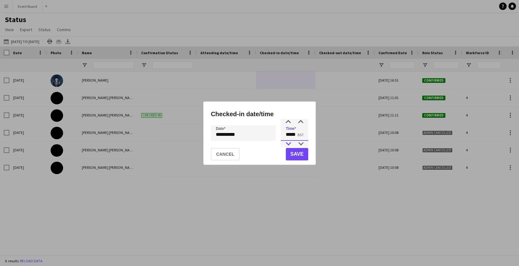
click at [289, 145] on div at bounding box center [288, 144] width 12 height 6
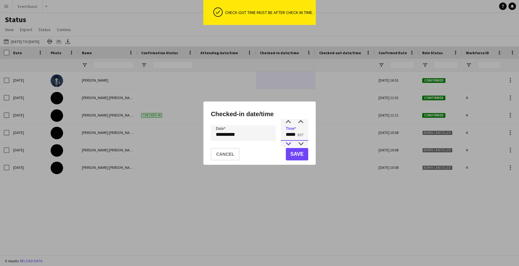
click at [289, 145] on div at bounding box center [288, 144] width 12 height 6
type input "*****"
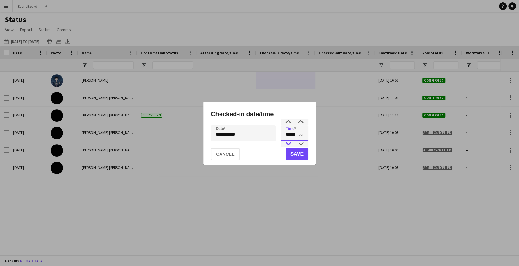
click at [289, 145] on div at bounding box center [288, 144] width 12 height 6
click at [291, 152] on button "Save" at bounding box center [296, 154] width 22 height 12
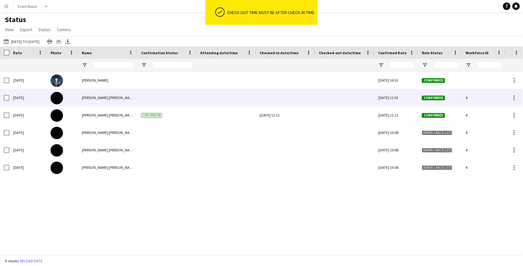
click at [287, 99] on div at bounding box center [286, 97] width 52 height 17
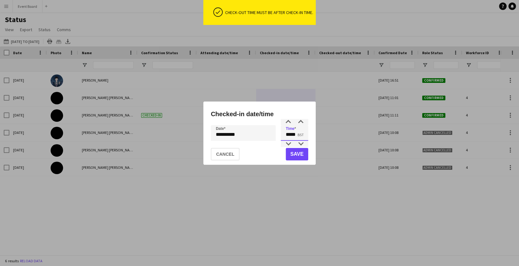
click at [293, 134] on input "*****" at bounding box center [293, 133] width 27 height 16
click at [288, 144] on div at bounding box center [288, 144] width 12 height 6
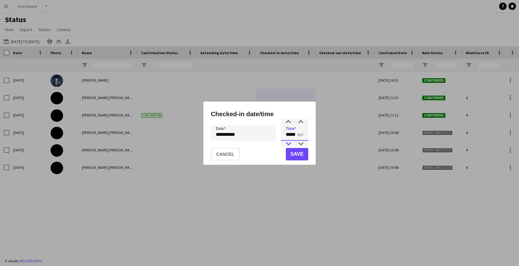
click at [288, 144] on div at bounding box center [288, 144] width 12 height 6
type input "*****"
click at [288, 119] on div at bounding box center [288, 122] width 12 height 6
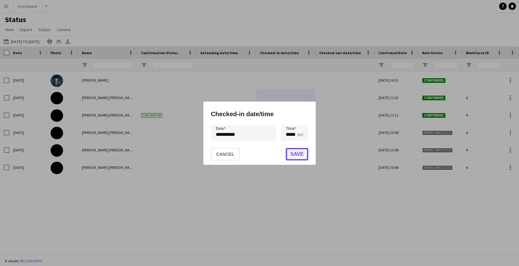
click at [296, 152] on button "Save" at bounding box center [296, 154] width 22 height 12
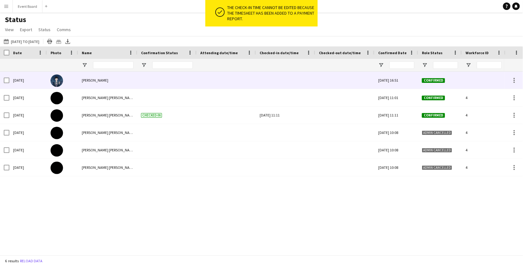
click at [285, 80] on div at bounding box center [286, 80] width 52 height 17
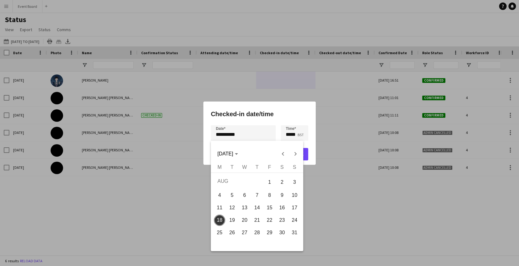
click at [256, 129] on div "**********" at bounding box center [259, 133] width 519 height 266
click at [287, 134] on div at bounding box center [259, 133] width 519 height 266
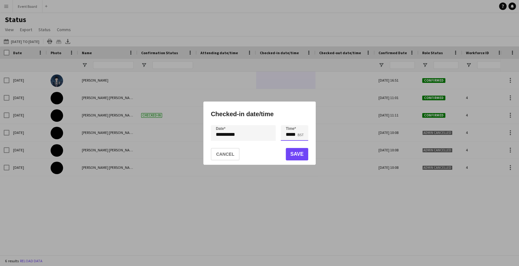
click at [287, 134] on input "*****" at bounding box center [293, 133] width 27 height 16
click at [287, 142] on div at bounding box center [288, 144] width 12 height 6
type input "*****"
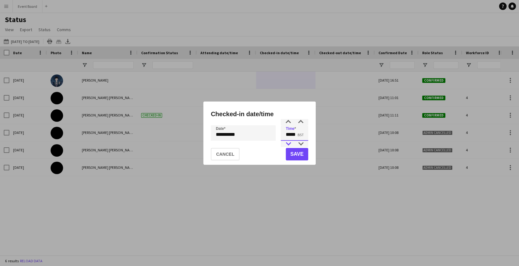
click at [287, 142] on div at bounding box center [288, 144] width 12 height 6
click at [294, 154] on button "Save" at bounding box center [296, 154] width 22 height 12
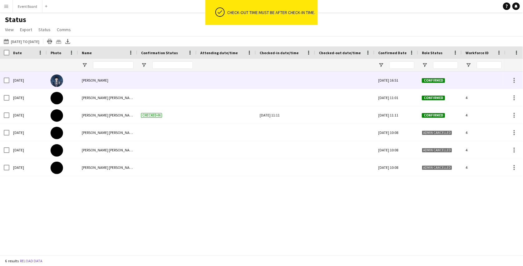
click at [295, 77] on div at bounding box center [286, 80] width 52 height 17
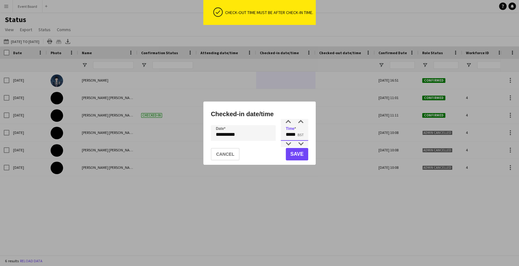
click at [292, 140] on input "*****" at bounding box center [293, 133] width 27 height 16
click at [289, 145] on div at bounding box center [288, 144] width 12 height 6
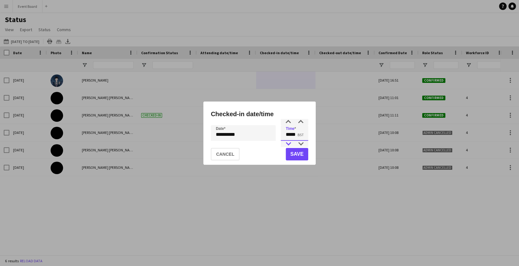
click at [289, 145] on div at bounding box center [288, 144] width 12 height 6
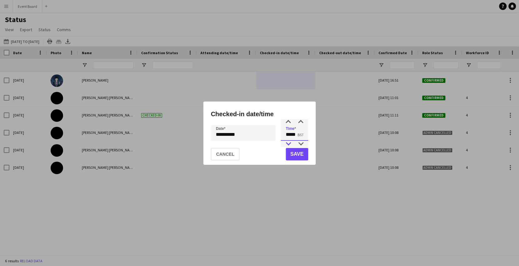
type input "*****"
click at [289, 145] on div at bounding box center [288, 144] width 12 height 6
click at [293, 152] on button "Save" at bounding box center [296, 154] width 22 height 12
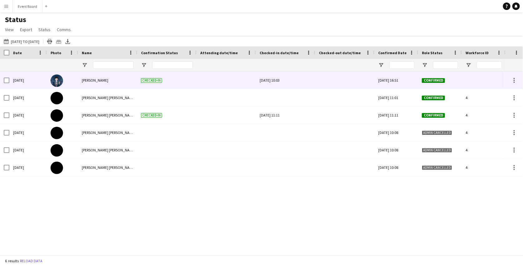
click at [319, 84] on div at bounding box center [345, 80] width 52 height 17
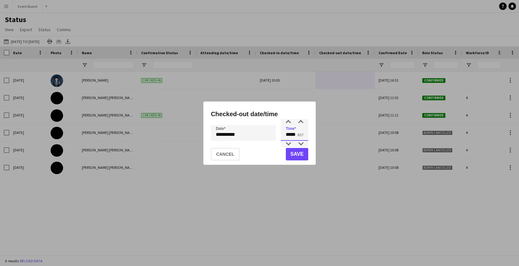
click at [292, 130] on input "*****" at bounding box center [293, 133] width 27 height 16
drag, startPoint x: 288, startPoint y: 117, endPoint x: 289, endPoint y: 126, distance: 9.4
click at [0, 0] on app-status-edit-date-dialog "**********" at bounding box center [0, 0] width 0 height 0
click at [289, 131] on input "*****" at bounding box center [293, 133] width 27 height 16
click at [289, 144] on div at bounding box center [288, 144] width 12 height 6
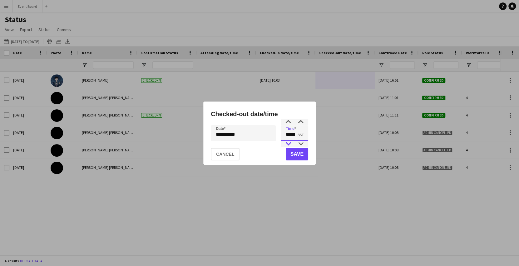
click at [289, 144] on div at bounding box center [288, 144] width 12 height 6
type input "*****"
click at [289, 144] on div at bounding box center [288, 144] width 12 height 6
click at [295, 154] on button "Save" at bounding box center [296, 154] width 22 height 12
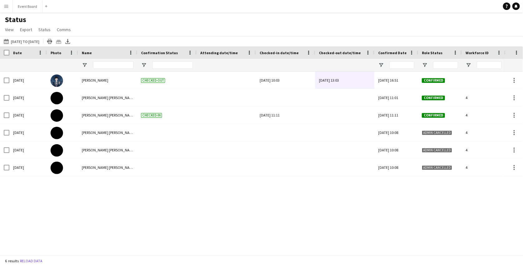
click at [8, 4] on app-icon "Menu" at bounding box center [6, 6] width 5 height 5
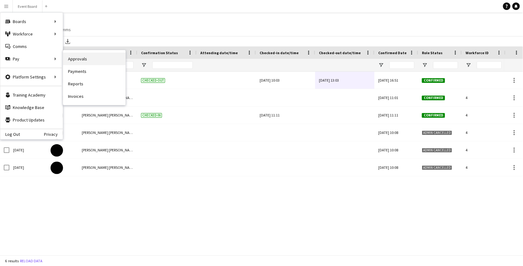
click at [78, 58] on link "Approvals" at bounding box center [94, 59] width 62 height 12
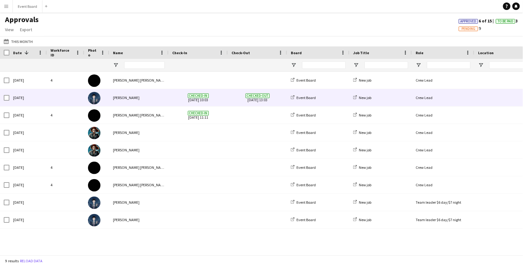
click at [216, 99] on span "Checked-in 18-08-2025 10:03" at bounding box center [198, 97] width 52 height 17
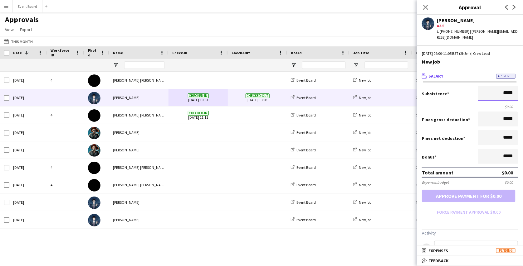
click at [479, 92] on input "*****" at bounding box center [498, 93] width 40 height 15
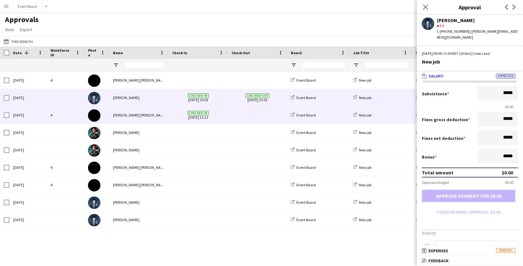
click at [269, 112] on span at bounding box center [258, 115] width 52 height 17
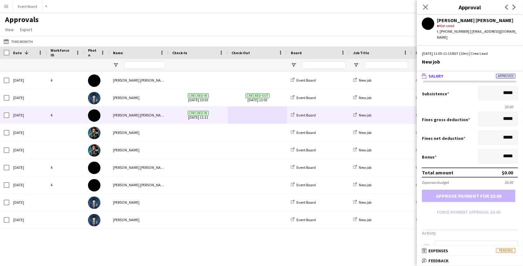
click at [6, 3] on button "Menu" at bounding box center [6, 6] width 12 height 12
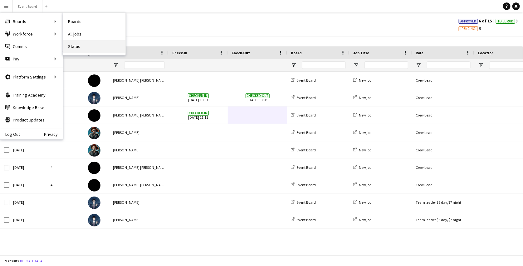
click at [73, 47] on link "Status" at bounding box center [94, 46] width 62 height 12
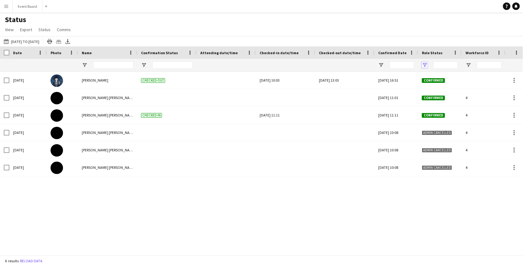
click at [426, 65] on span "Open Filter Menu" at bounding box center [425, 65] width 6 height 6
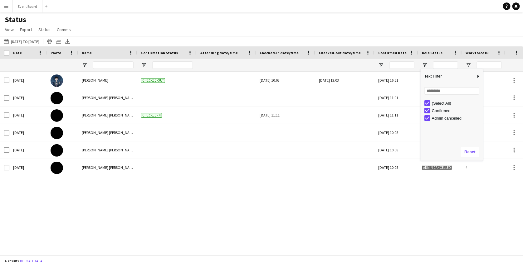
click at [307, 30] on div "Status View Views Default view New view Update view Delete view Edit name Custo…" at bounding box center [261, 25] width 523 height 21
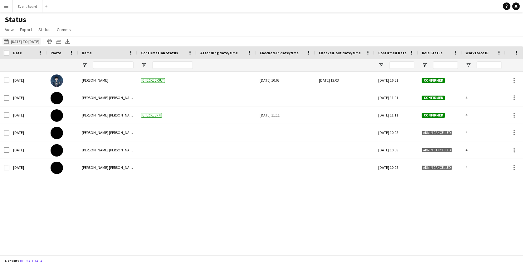
click at [23, 38] on button "18-08-2025 to 24-08-2025 18-08-2025 to 24-08-2025" at bounding box center [21, 41] width 38 height 7
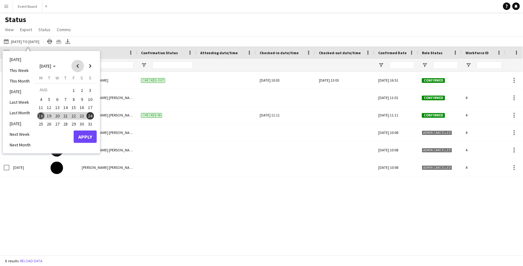
click at [78, 66] on span "Previous month" at bounding box center [77, 66] width 12 height 12
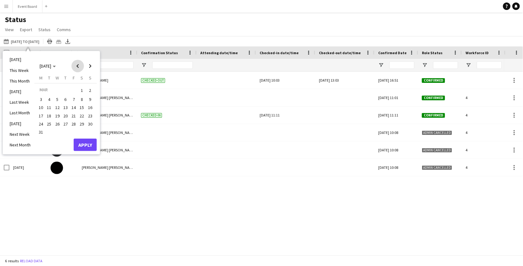
click at [78, 66] on span "Previous month" at bounding box center [77, 66] width 12 height 12
click at [58, 95] on span "1" at bounding box center [57, 97] width 7 height 7
click at [89, 67] on span "Next month" at bounding box center [90, 66] width 12 height 12
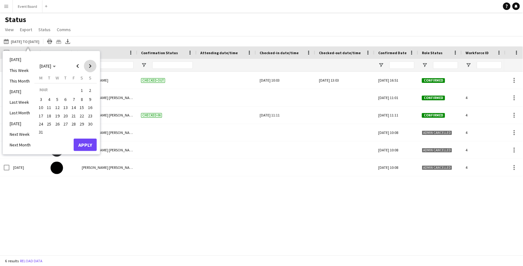
click at [89, 67] on span "Next month" at bounding box center [90, 66] width 12 height 12
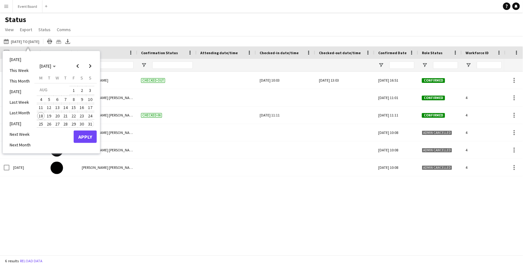
click at [90, 122] on span "31" at bounding box center [89, 123] width 7 height 7
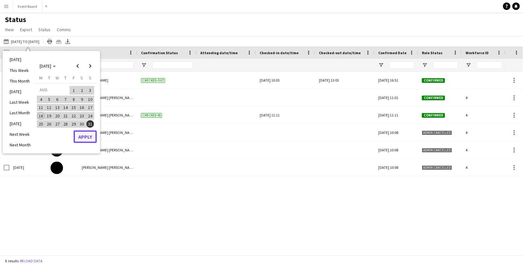
click at [88, 139] on button "Apply" at bounding box center [85, 137] width 23 height 12
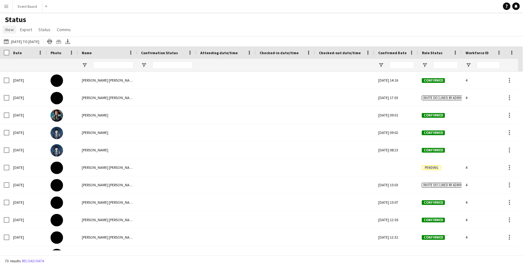
click at [8, 29] on span "View" at bounding box center [9, 30] width 9 height 6
click at [15, 59] on span "Customise view" at bounding box center [23, 62] width 30 height 6
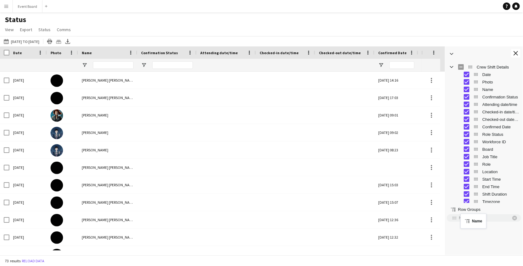
drag, startPoint x: 475, startPoint y: 89, endPoint x: 464, endPoint y: 218, distance: 129.7
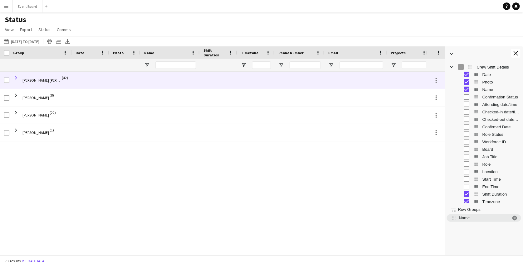
click at [15, 77] on span at bounding box center [16, 78] width 6 height 6
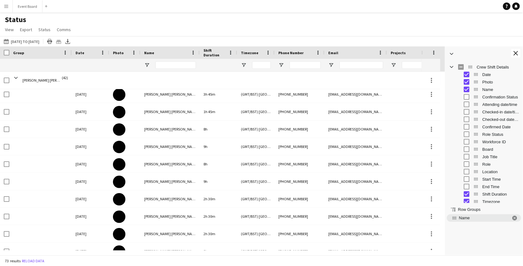
scroll to position [240, 0]
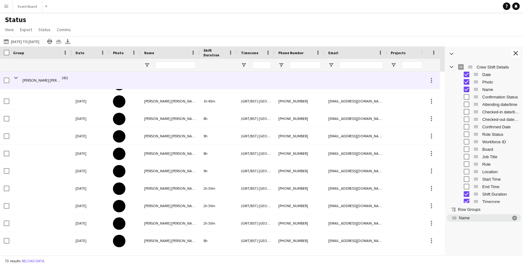
click at [15, 74] on span at bounding box center [16, 78] width 6 height 12
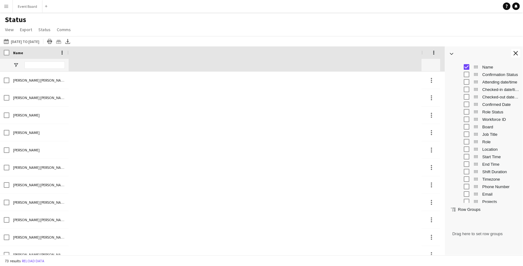
scroll to position [23, 0]
drag, startPoint x: 478, startPoint y: 172, endPoint x: 468, endPoint y: 223, distance: 52.6
drag, startPoint x: 475, startPoint y: 173, endPoint x: 469, endPoint y: 212, distance: 39.5
drag, startPoint x: 476, startPoint y: 172, endPoint x: 477, endPoint y: 219, distance: 47.1
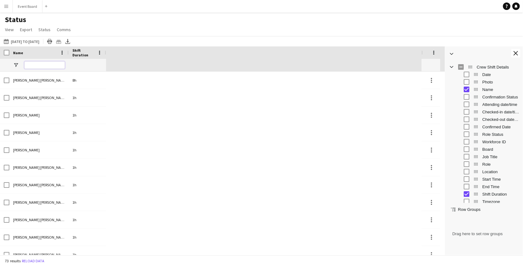
click at [28, 62] on input "Name Filter Input" at bounding box center [44, 64] width 41 height 7
type input "*********"
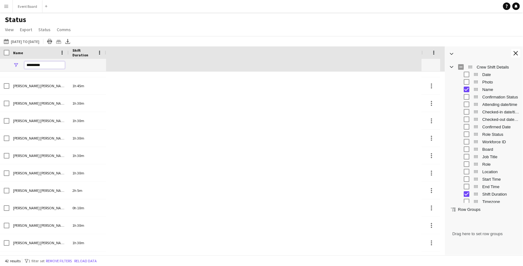
scroll to position [550, 0]
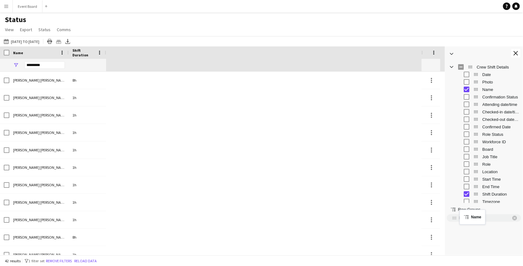
drag, startPoint x: 475, startPoint y: 88, endPoint x: 463, endPoint y: 214, distance: 126.0
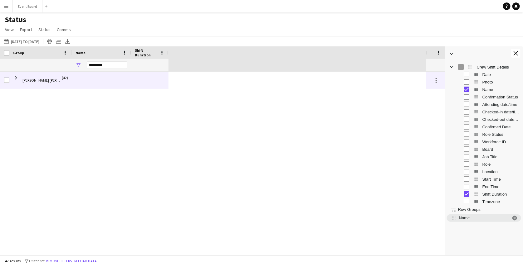
click at [147, 82] on div at bounding box center [149, 80] width 37 height 17
click at [17, 77] on span at bounding box center [16, 78] width 6 height 6
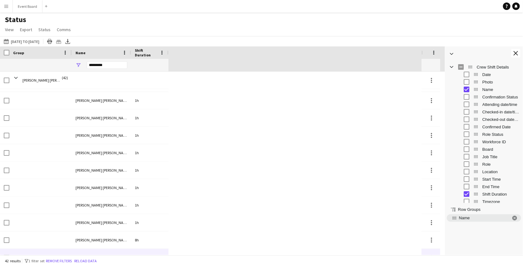
scroll to position [0, 0]
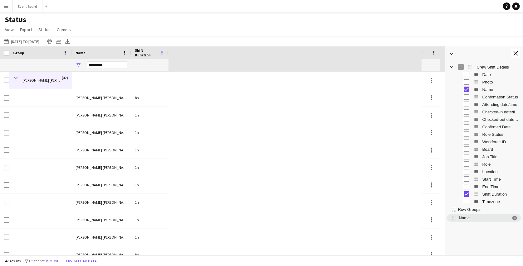
click at [163, 52] on span at bounding box center [162, 53] width 6 height 6
click at [182, 36] on div "18-08-2025 to 24-08-2025 01-01-2025 to 31-08-2025 Today This Week This Month Ye…" at bounding box center [261, 41] width 523 height 10
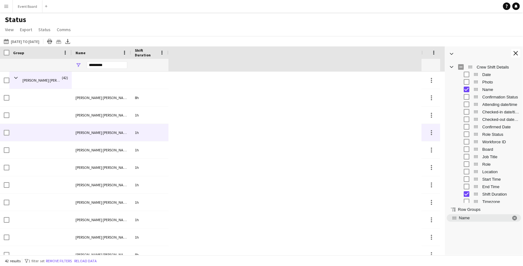
scroll to position [117, 0]
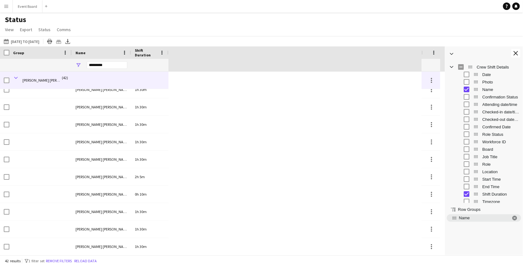
click at [17, 75] on span at bounding box center [16, 78] width 6 height 6
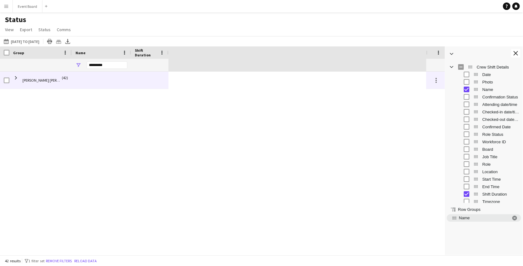
click at [17, 75] on span at bounding box center [16, 78] width 6 height 6
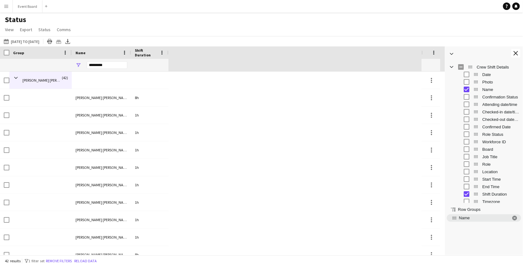
click at [4, 5] on app-icon "Menu" at bounding box center [6, 6] width 5 height 5
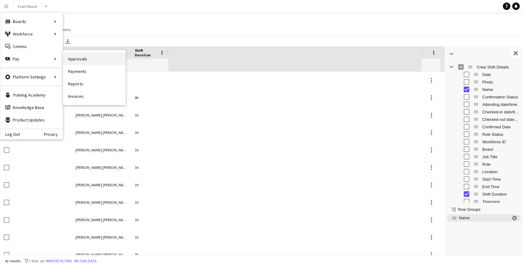
click at [81, 57] on link "Approvals" at bounding box center [94, 59] width 62 height 12
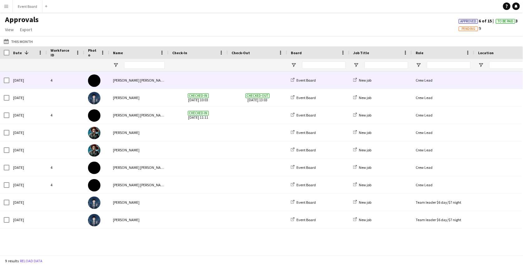
click at [190, 85] on span at bounding box center [198, 80] width 52 height 17
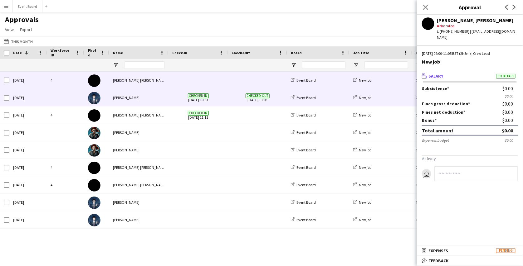
click at [224, 105] on div "Checked-in 18-08-2025 10:03" at bounding box center [197, 97] width 59 height 17
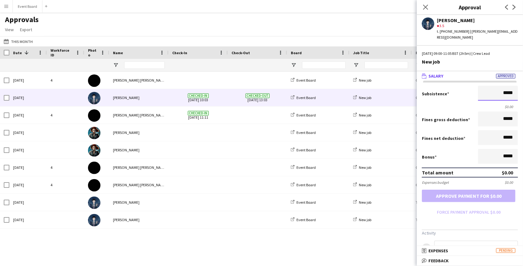
click at [502, 97] on input "*****" at bounding box center [498, 93] width 40 height 15
click at [482, 141] on input "*****" at bounding box center [498, 137] width 40 height 15
click at [28, 7] on button "Event Board Close" at bounding box center [28, 6] width 30 height 12
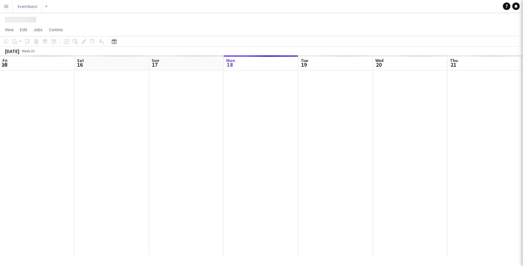
scroll to position [0, 149]
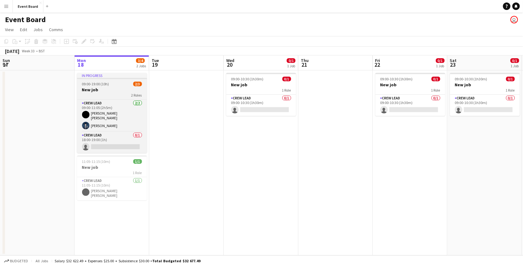
click at [115, 86] on div "09:00-19:00 (10h) 2/3" at bounding box center [112, 84] width 70 height 5
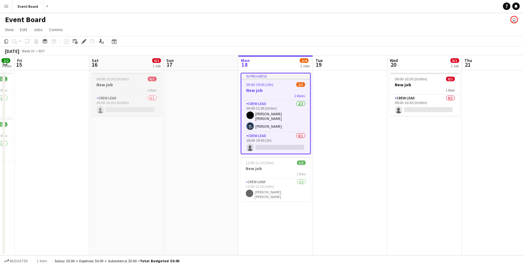
scroll to position [0, 134]
click at [8, 2] on button "Menu" at bounding box center [6, 6] width 12 height 12
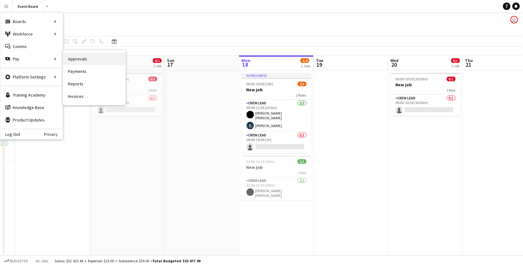
click at [76, 61] on link "Approvals" at bounding box center [94, 59] width 62 height 12
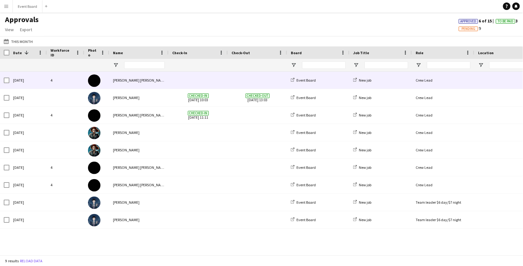
click at [149, 85] on div "Mary Jane" at bounding box center [138, 80] width 59 height 17
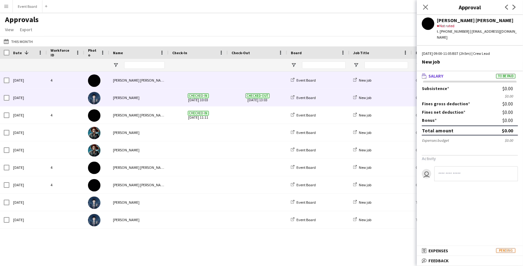
click at [156, 96] on div "Oswald Cobblepot" at bounding box center [138, 97] width 59 height 17
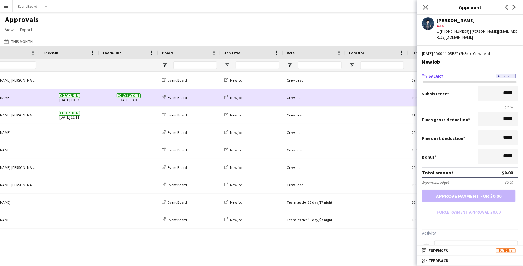
scroll to position [0, 168]
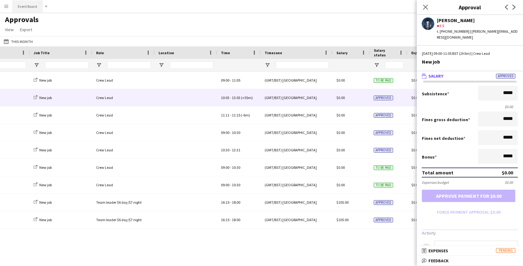
click at [25, 11] on button "Event Board Close" at bounding box center [28, 6] width 30 height 12
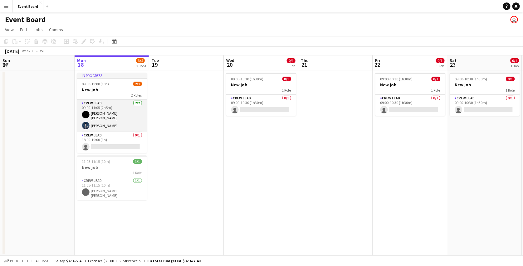
click at [120, 116] on app-card-role "Crew Lead 2/2 09:00-11:05 (2h5m) Mary Jane Oswald Cobblepot" at bounding box center [112, 116] width 70 height 32
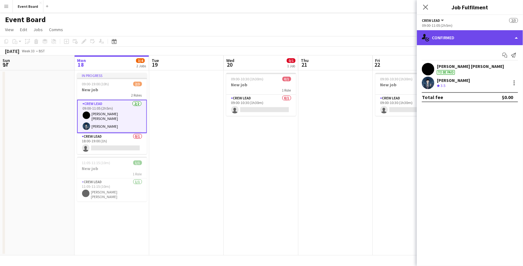
click at [469, 33] on div "single-neutral-actions-check-2 Confirmed" at bounding box center [470, 37] width 106 height 15
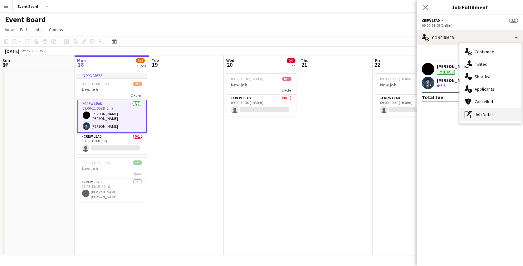
click at [475, 110] on div "pen-write Job Details" at bounding box center [491, 115] width 62 height 12
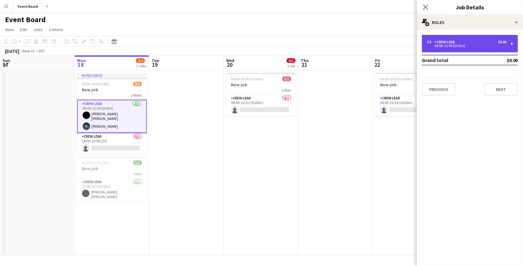
click at [476, 49] on div "2 x Crew Lead $0.00 09:00-11:05 (2h5m)" at bounding box center [470, 43] width 96 height 17
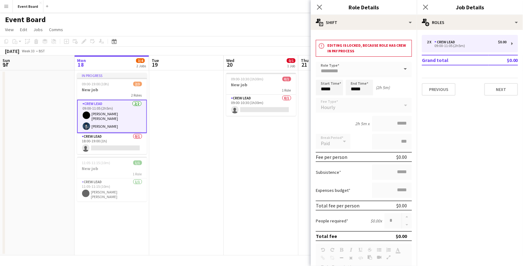
click at [5, 5] on app-icon "Menu" at bounding box center [6, 6] width 5 height 5
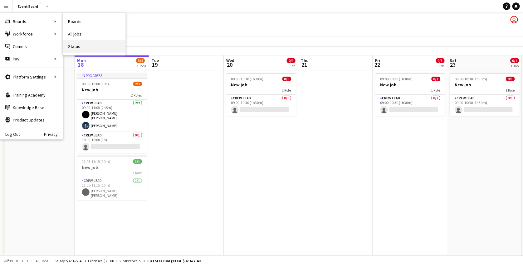
click at [76, 43] on link "Status" at bounding box center [94, 46] width 62 height 12
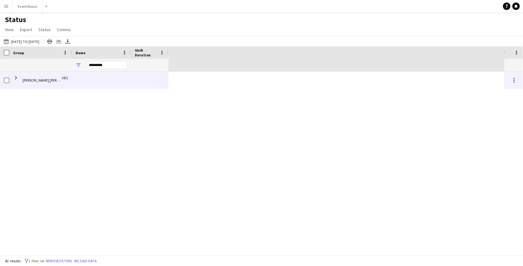
click at [91, 76] on div at bounding box center [101, 80] width 59 height 17
click at [19, 78] on span "Mary Jane (42)" at bounding box center [40, 80] width 55 height 17
click at [17, 78] on span at bounding box center [16, 78] width 6 height 6
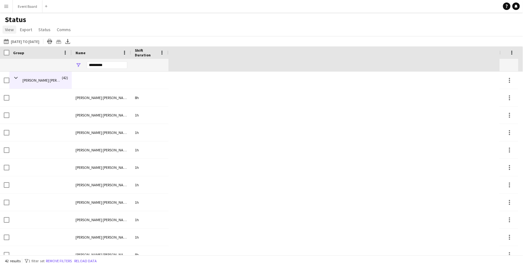
click at [14, 28] on link "View" at bounding box center [9, 30] width 14 height 8
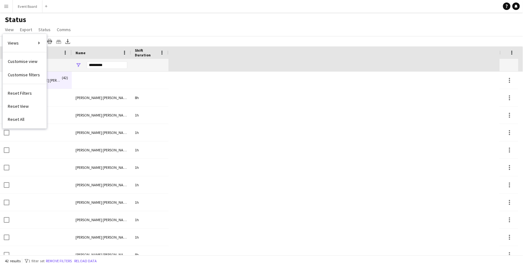
click at [193, 21] on div "Status View Views Default view New view Update view Delete view Edit name Custo…" at bounding box center [261, 25] width 523 height 21
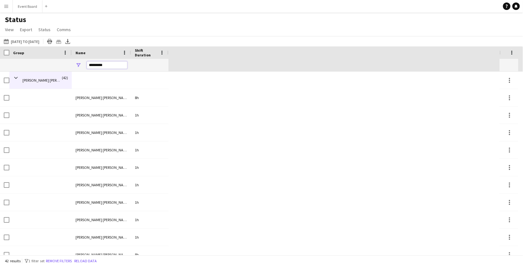
click at [117, 67] on input "*********" at bounding box center [107, 64] width 41 height 7
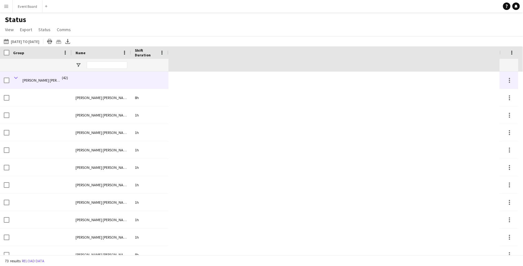
click at [15, 75] on span at bounding box center [16, 78] width 6 height 6
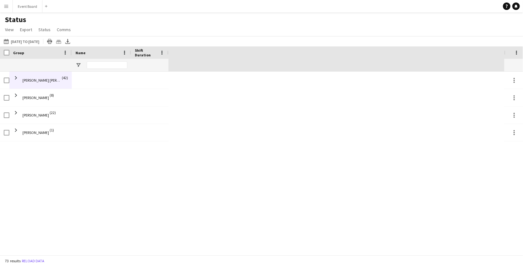
click at [85, 186] on div "Mary Jane (42) Amanda Briggs (8) Oswald Cobblepot (22) Victor Creed (1)" at bounding box center [252, 164] width 504 height 184
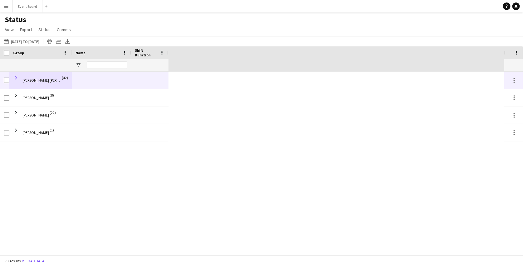
click at [14, 75] on span at bounding box center [16, 78] width 6 height 6
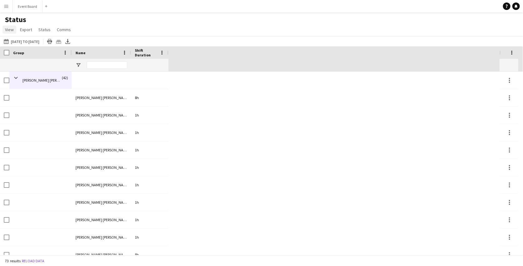
click at [8, 28] on span "View" at bounding box center [9, 30] width 9 height 6
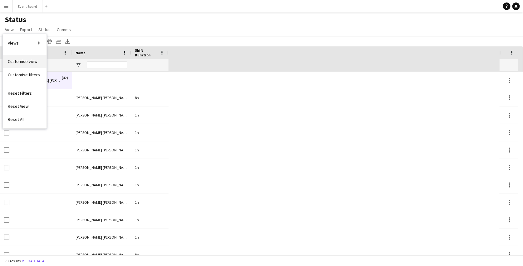
click at [30, 65] on link "Customise view" at bounding box center [25, 61] width 44 height 13
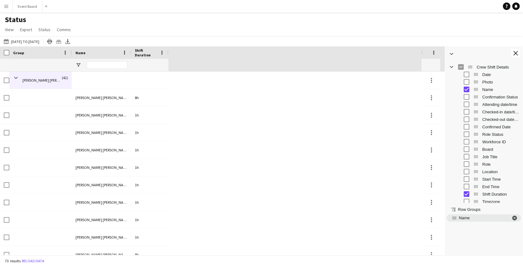
click at [514, 217] on span "Name. Press ENTER to sort. Press DELETE to remove" at bounding box center [515, 219] width 6 height 6
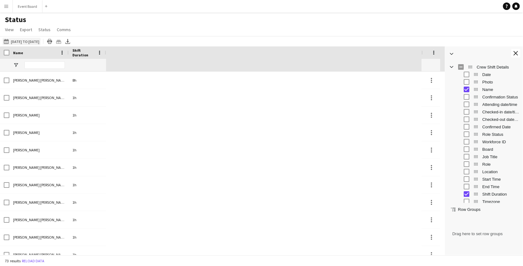
click at [28, 41] on button "01-01-2025 to 31-08-2025 01-01-2025 to 31-08-2025" at bounding box center [21, 41] width 38 height 7
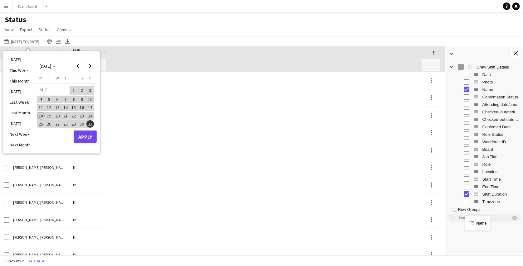
drag, startPoint x: 478, startPoint y: 90, endPoint x: 468, endPoint y: 220, distance: 129.9
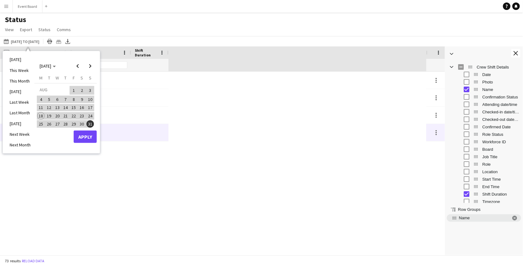
click at [144, 130] on div at bounding box center [149, 132] width 37 height 17
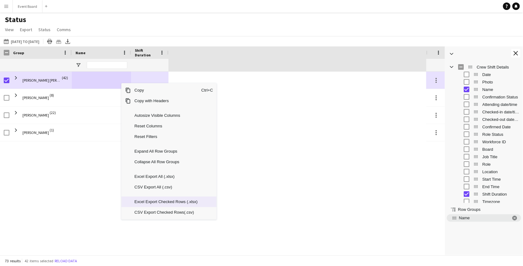
click at [187, 203] on span "Excel Export Checked Rows (.xlsx)" at bounding box center [166, 202] width 71 height 11
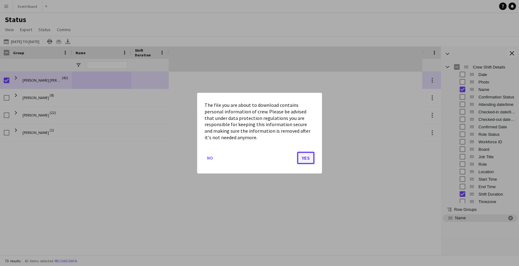
click at [304, 157] on button "Yes" at bounding box center [305, 158] width 17 height 12
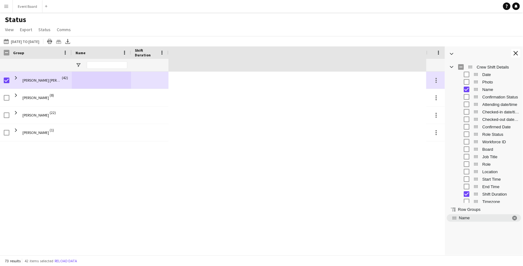
click at [11, 7] on button "Menu" at bounding box center [6, 6] width 12 height 12
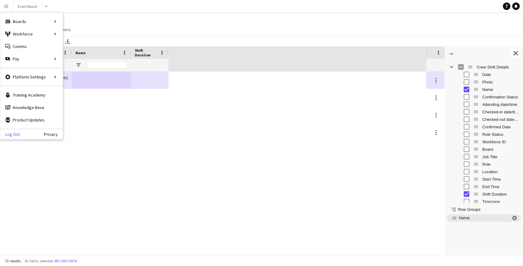
click at [17, 134] on link "Log Out" at bounding box center [10, 134] width 20 height 5
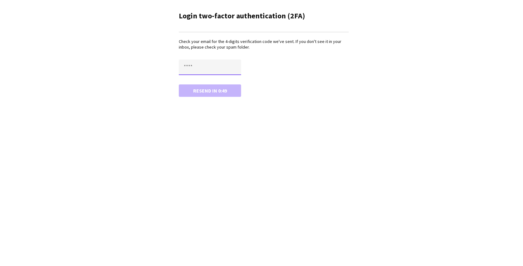
click at [197, 71] on input "text" at bounding box center [210, 68] width 62 height 16
paste input "****"
type input "****"
click at [201, 89] on button "Confirm" at bounding box center [210, 91] width 62 height 12
